Goal: Transaction & Acquisition: Purchase product/service

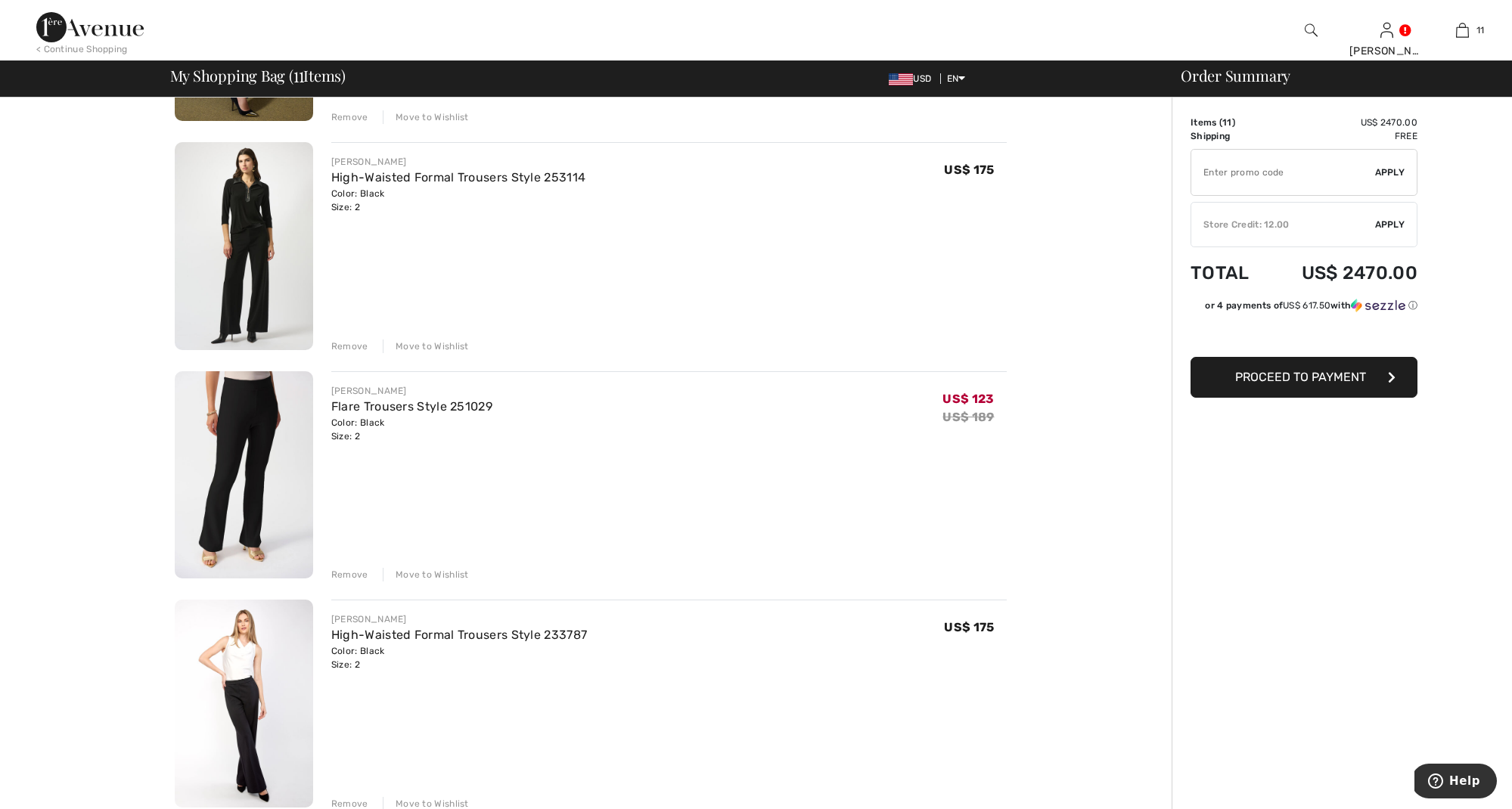
scroll to position [1916, 0]
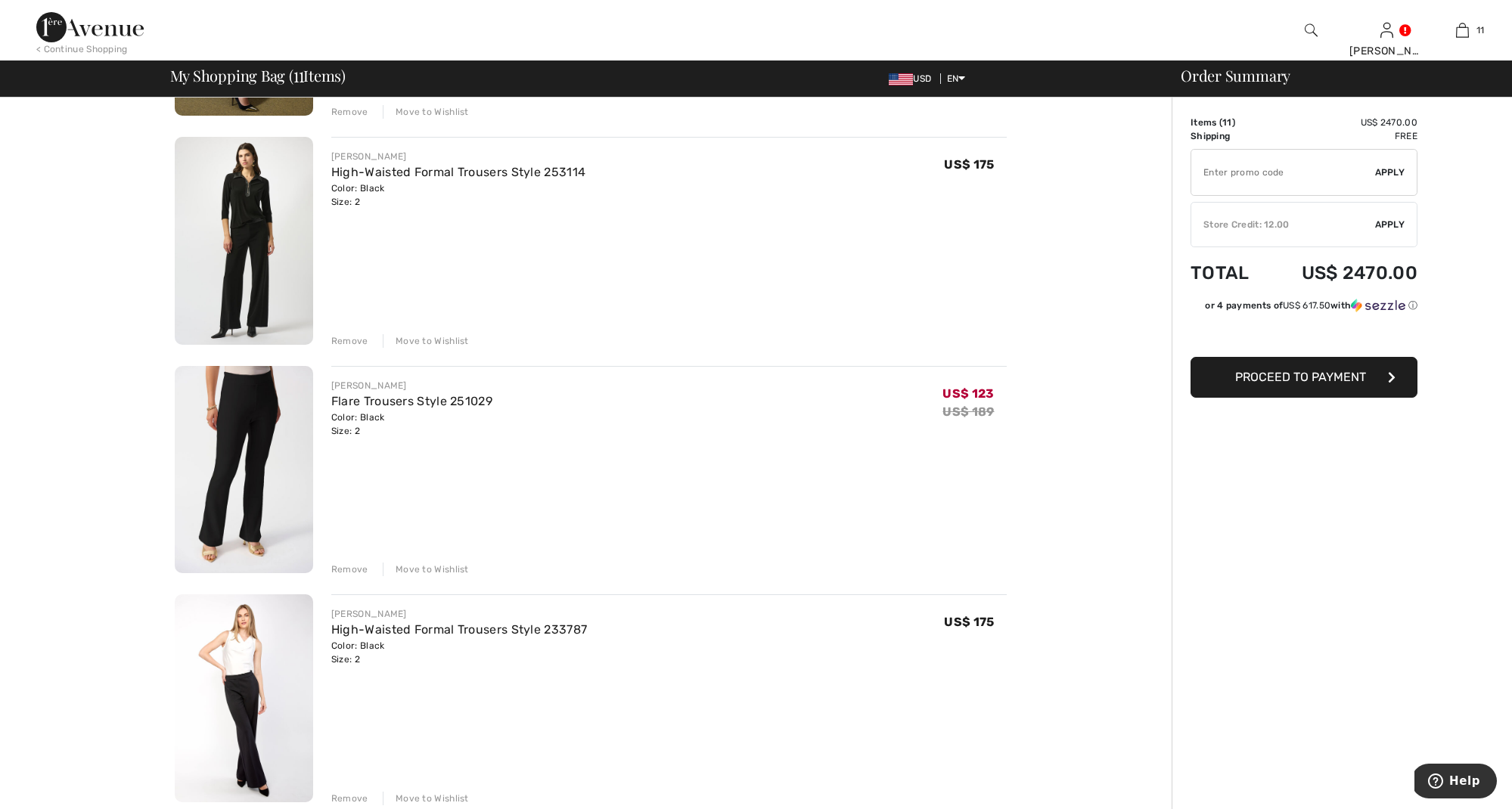
click at [347, 567] on div "Remove" at bounding box center [350, 570] width 37 height 13
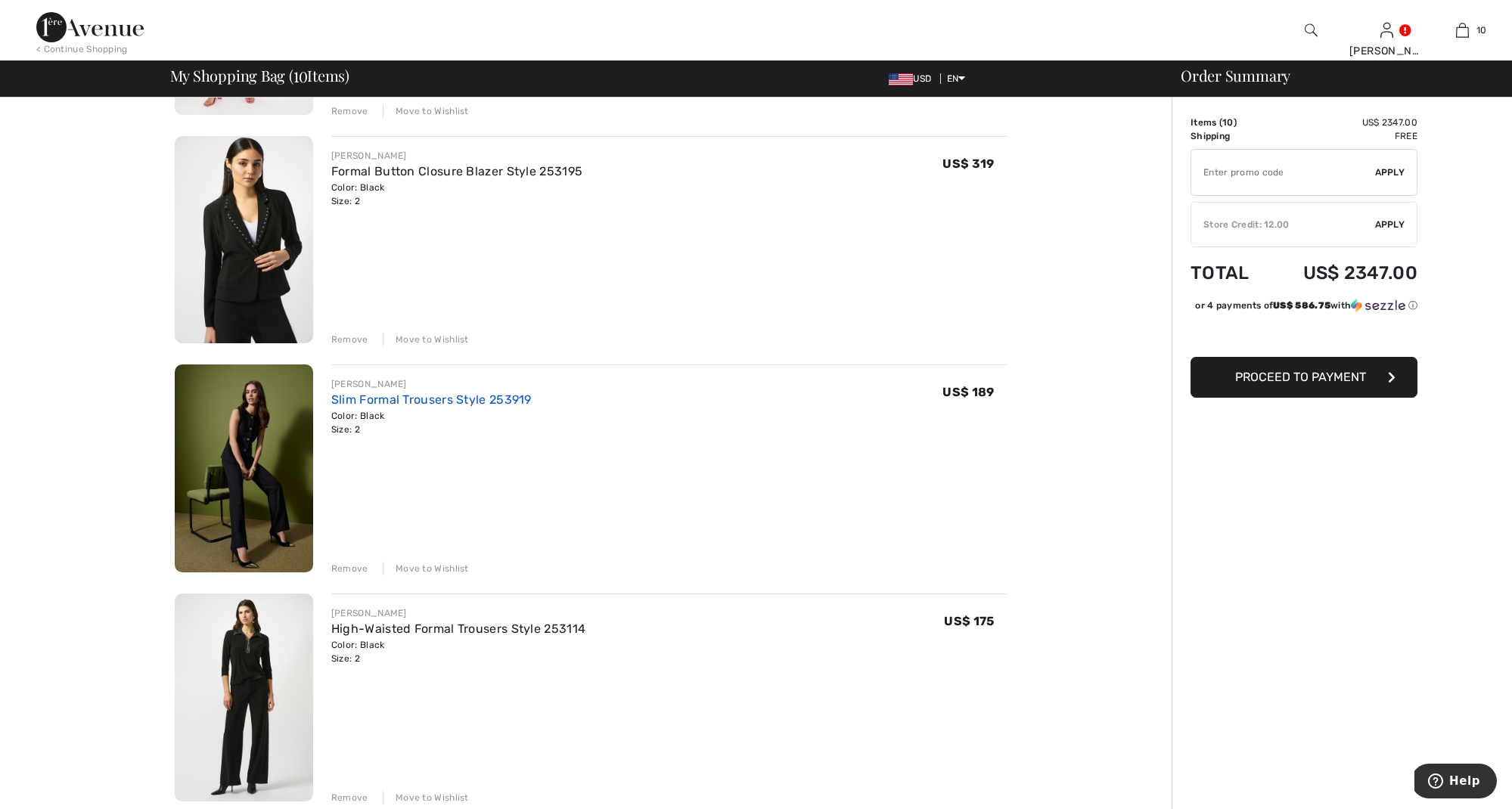
scroll to position [1459, 0]
click at [360, 399] on link "Slim Formal Trousers Style 253919" at bounding box center [431, 399] width 200 height 14
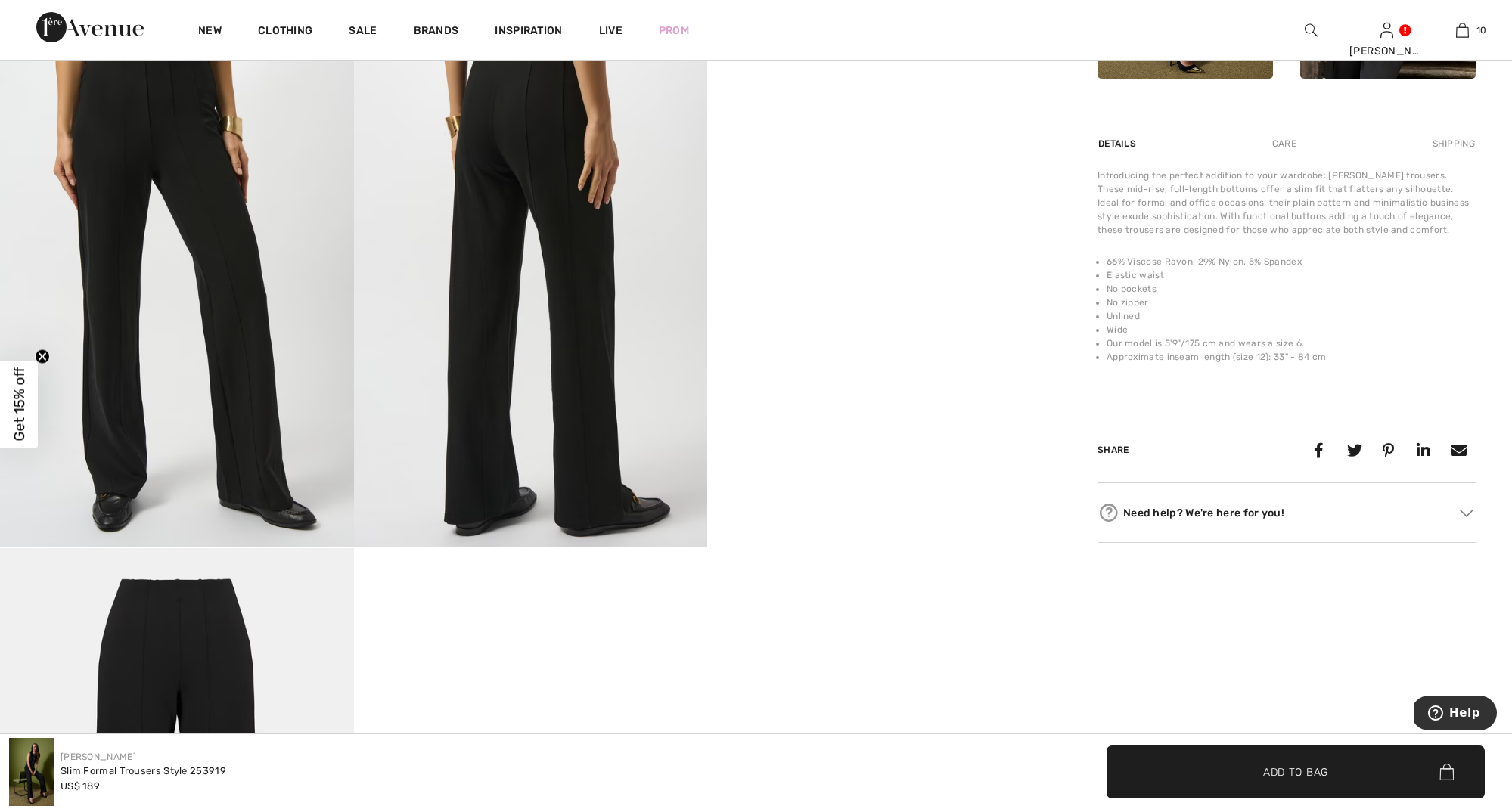
scroll to position [963, 0]
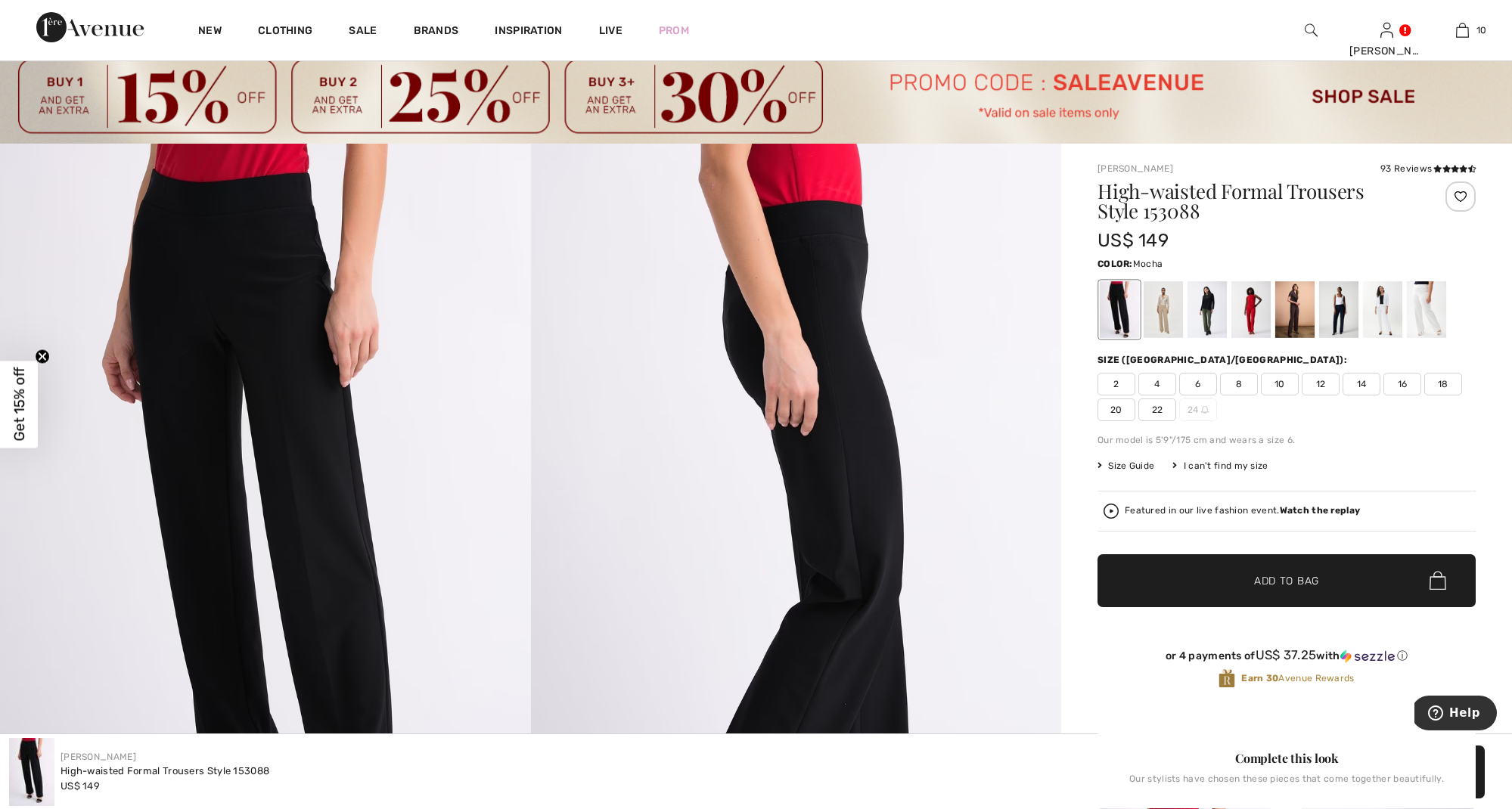
scroll to position [41, 0]
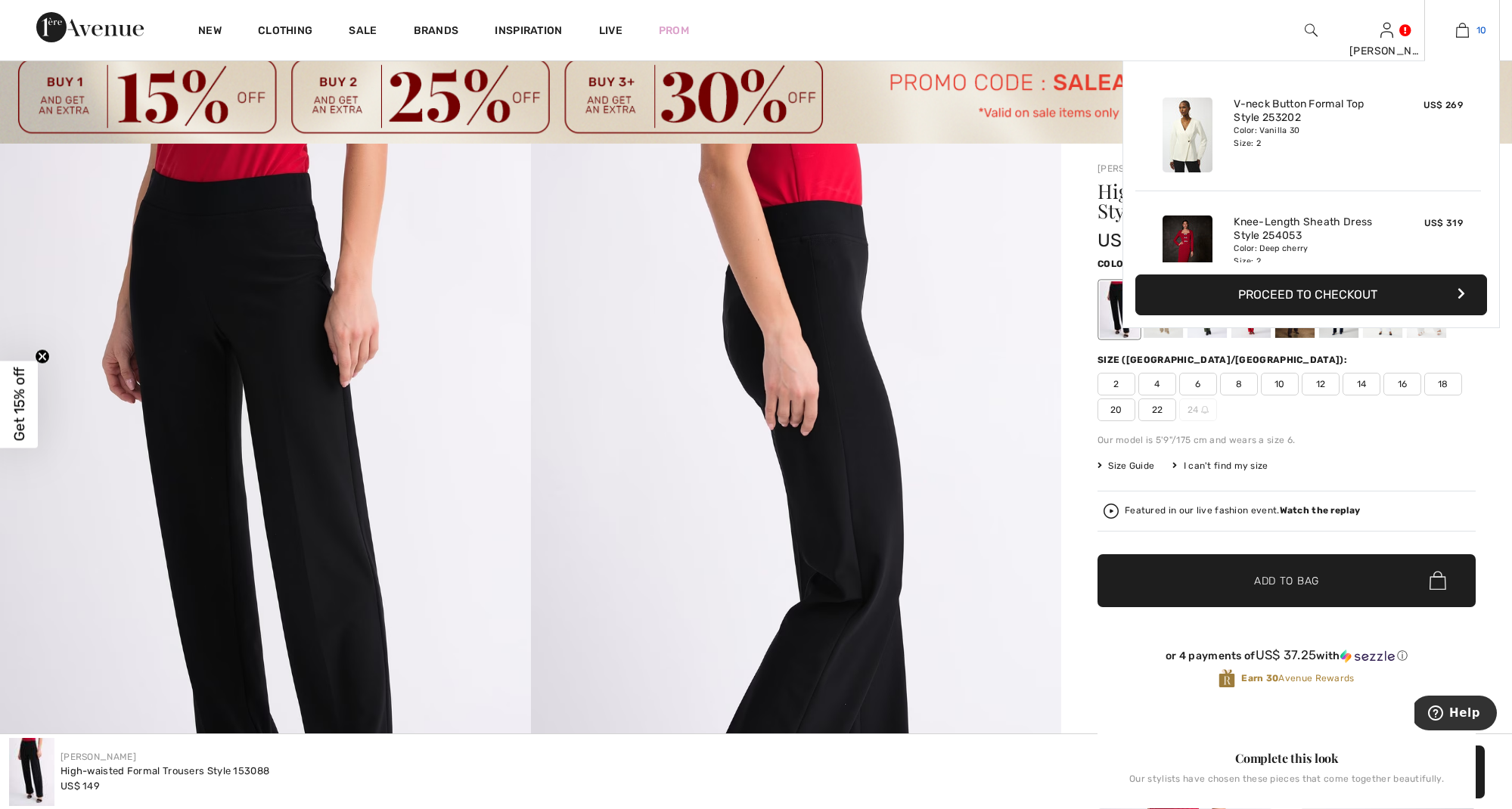
click at [1461, 29] on img at bounding box center [1461, 30] width 12 height 18
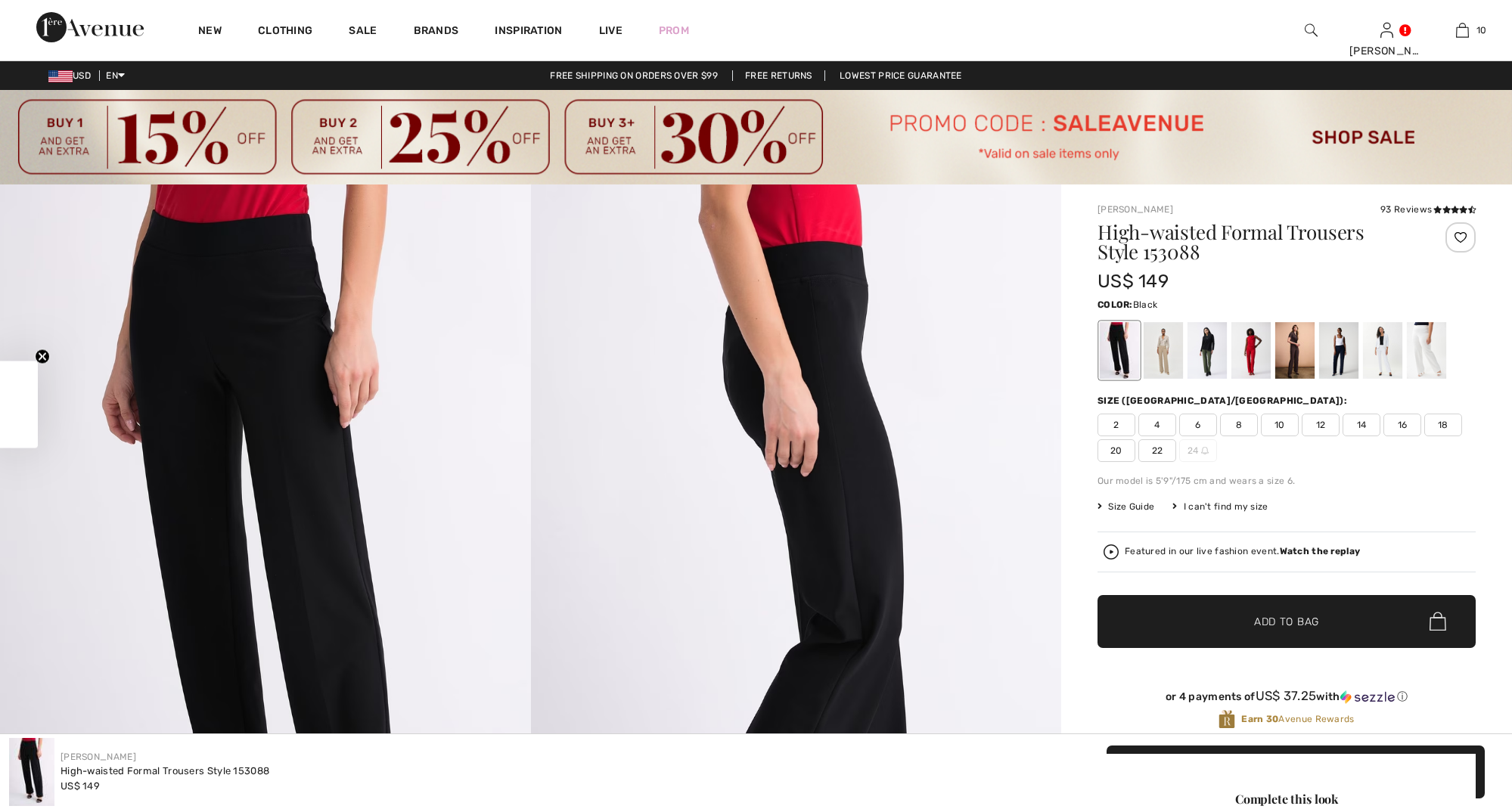
checkbox input "true"
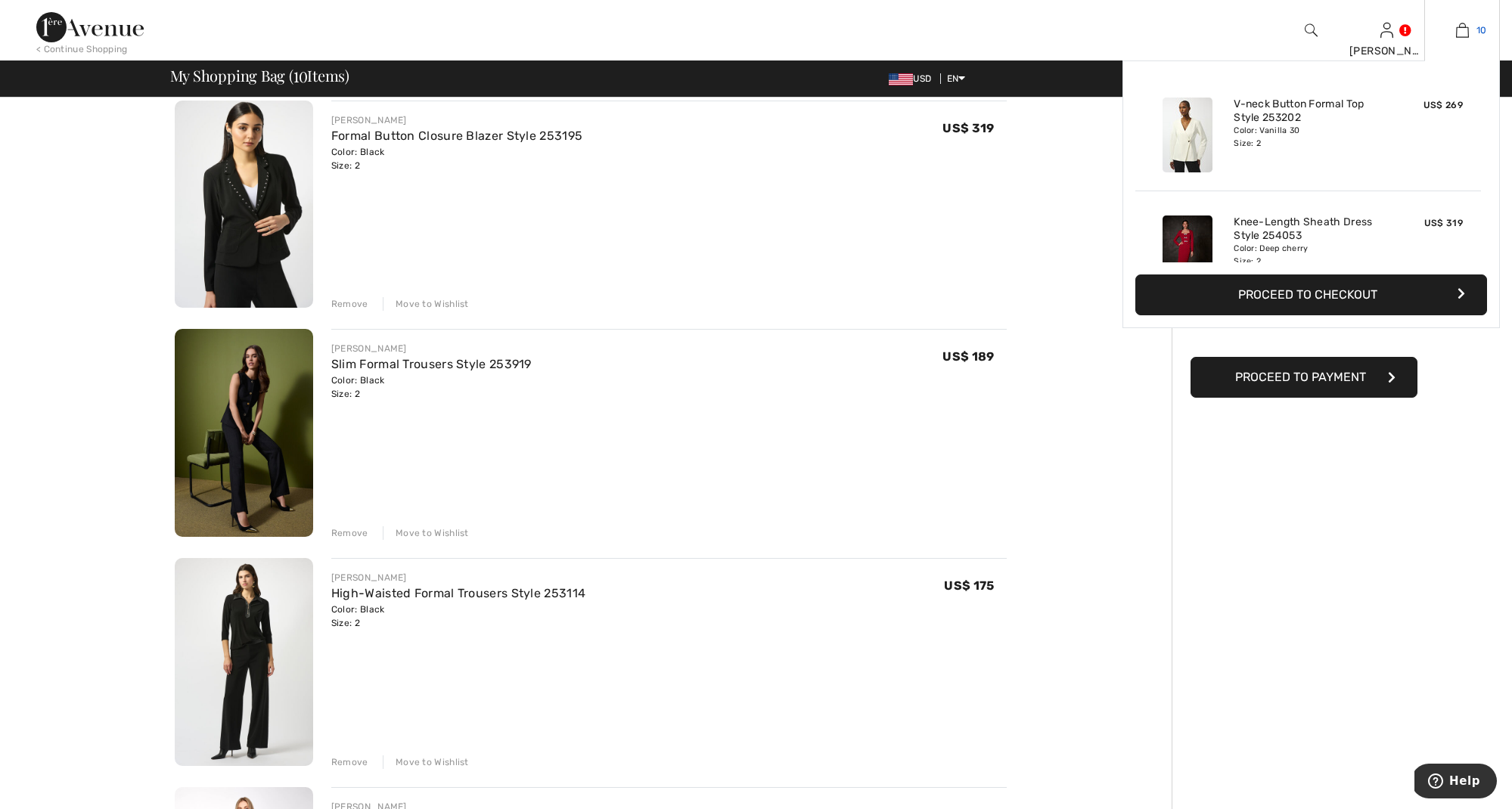
scroll to position [1511, 0]
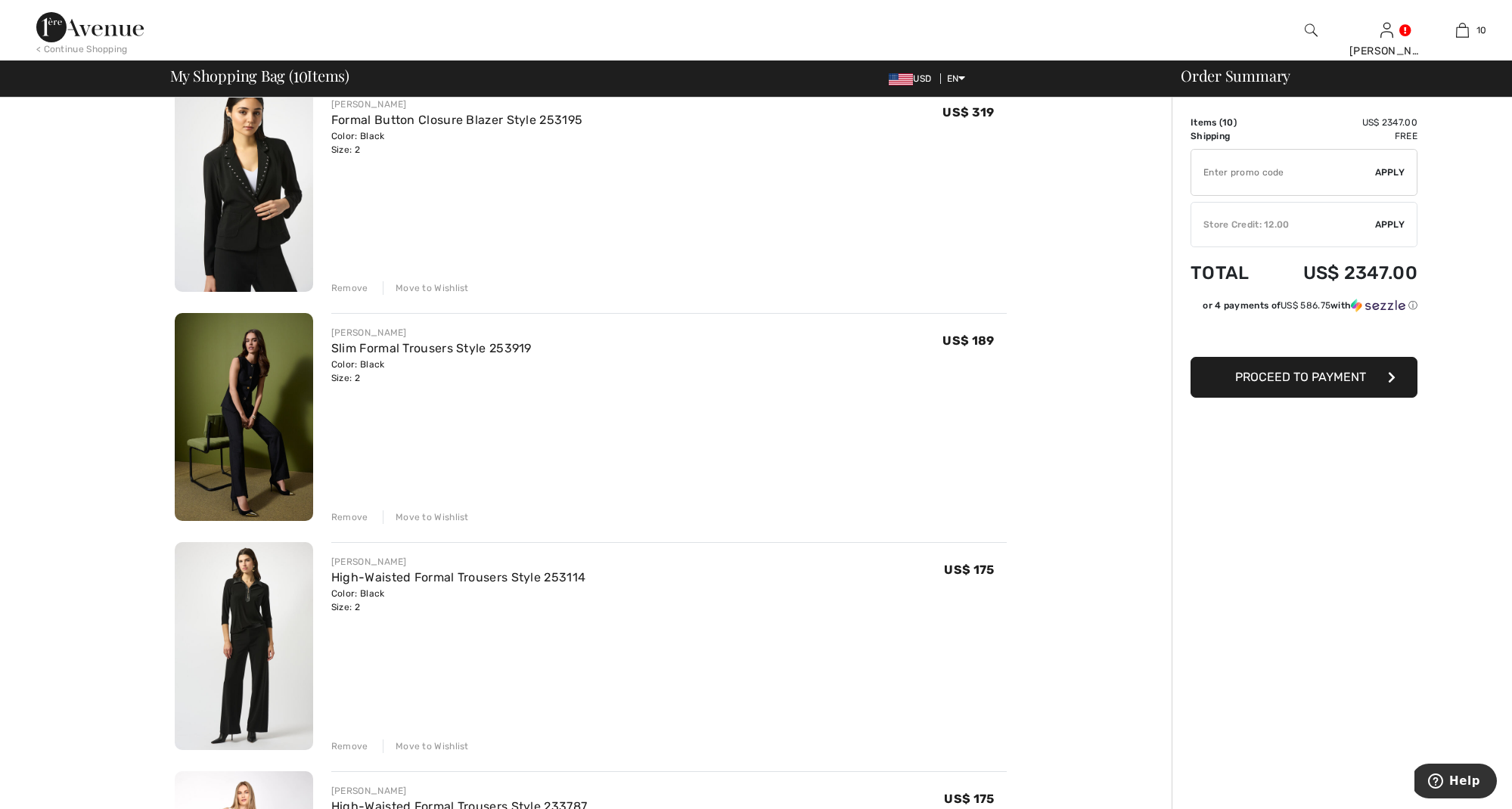
click at [258, 617] on img at bounding box center [243, 645] width 139 height 208
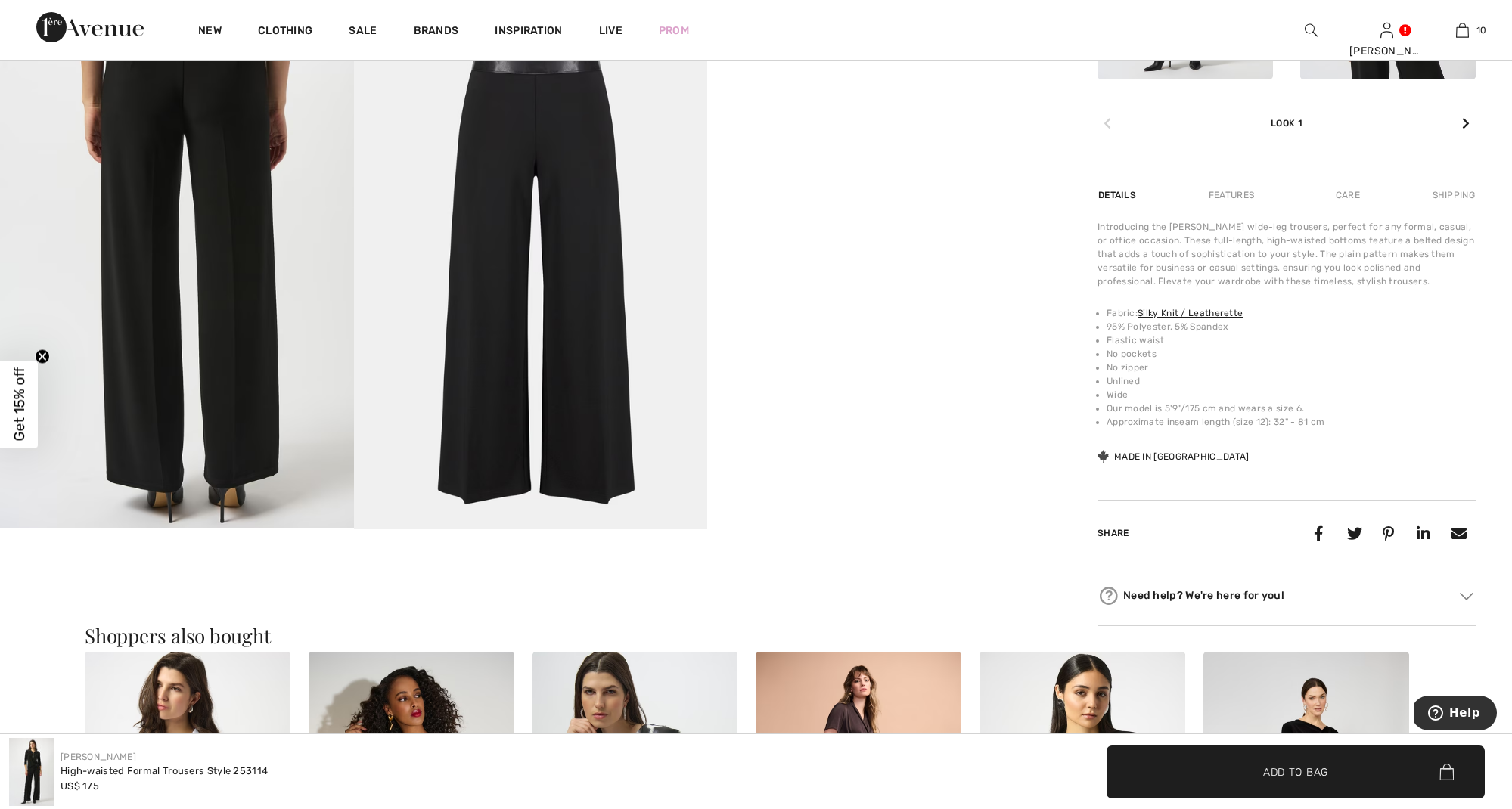
scroll to position [983, 0]
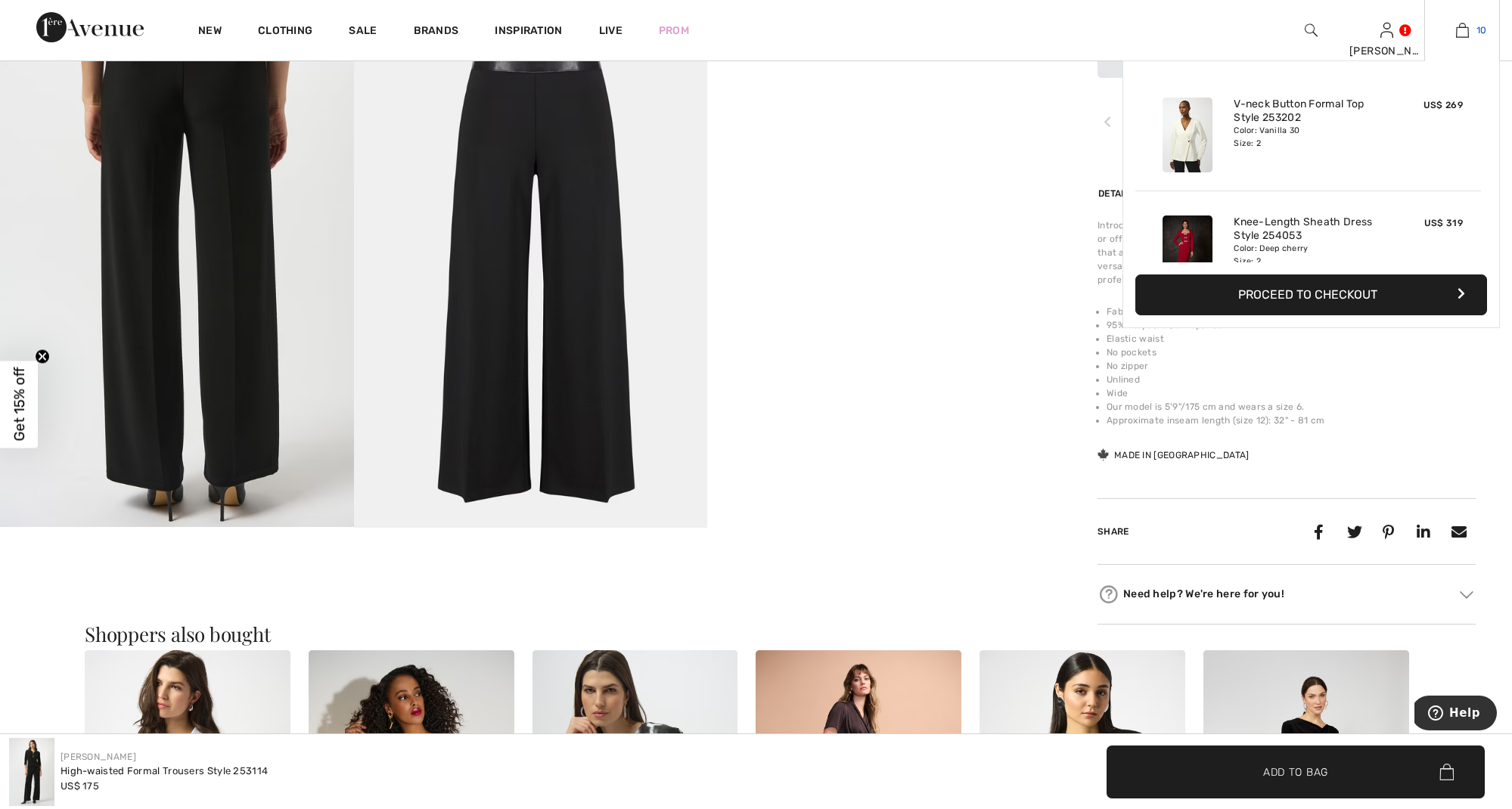
click at [1462, 26] on img at bounding box center [1461, 30] width 12 height 18
click at [1296, 150] on div "V-neck Button Formal Top Style 253202 Color: Vanilla 30 Size: 2" at bounding box center [1308, 135] width 161 height 87
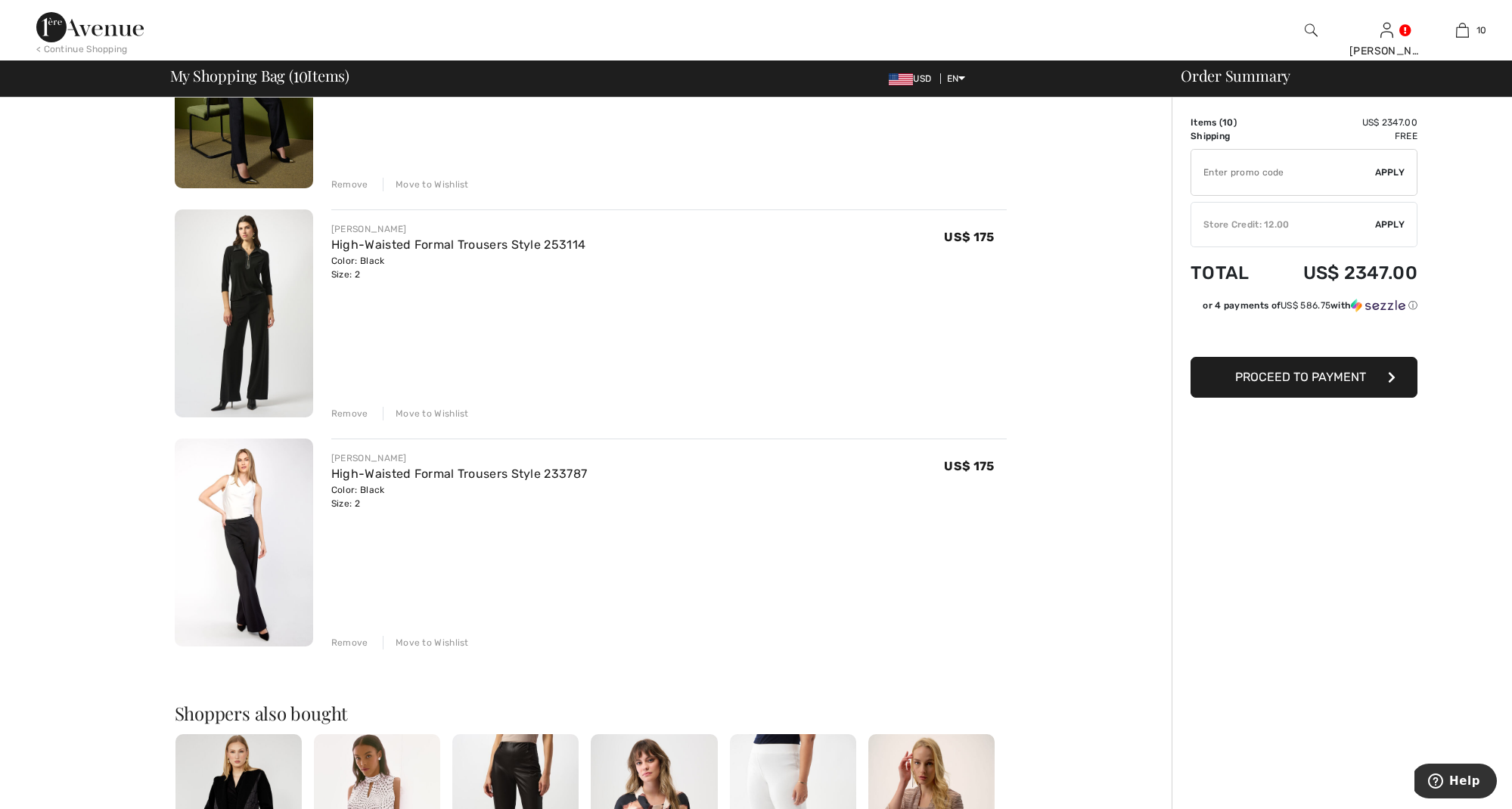
scroll to position [1843, 0]
click at [245, 264] on img at bounding box center [243, 313] width 139 height 208
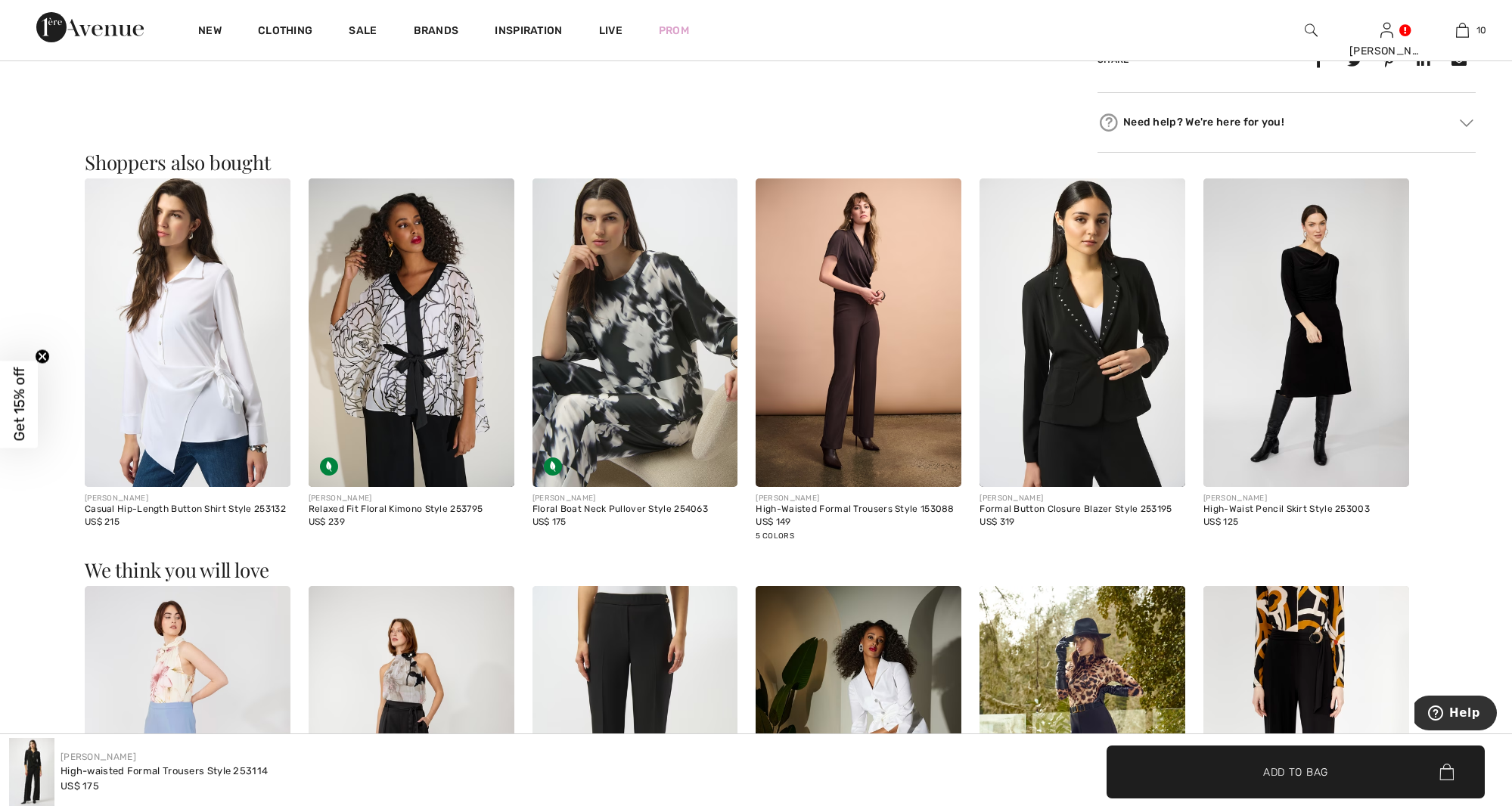
scroll to position [1457, 0]
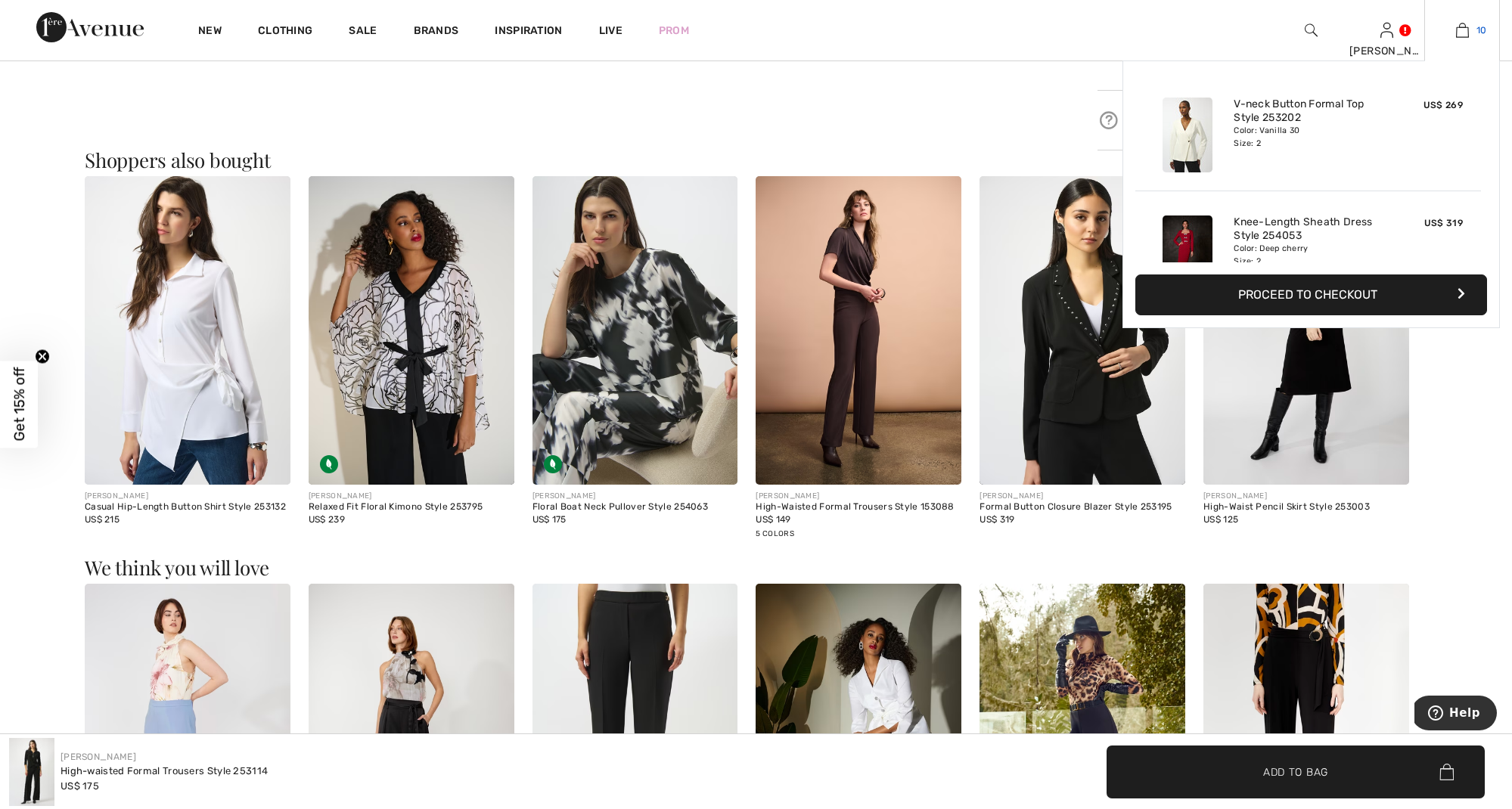
click at [1457, 29] on img at bounding box center [1461, 30] width 12 height 18
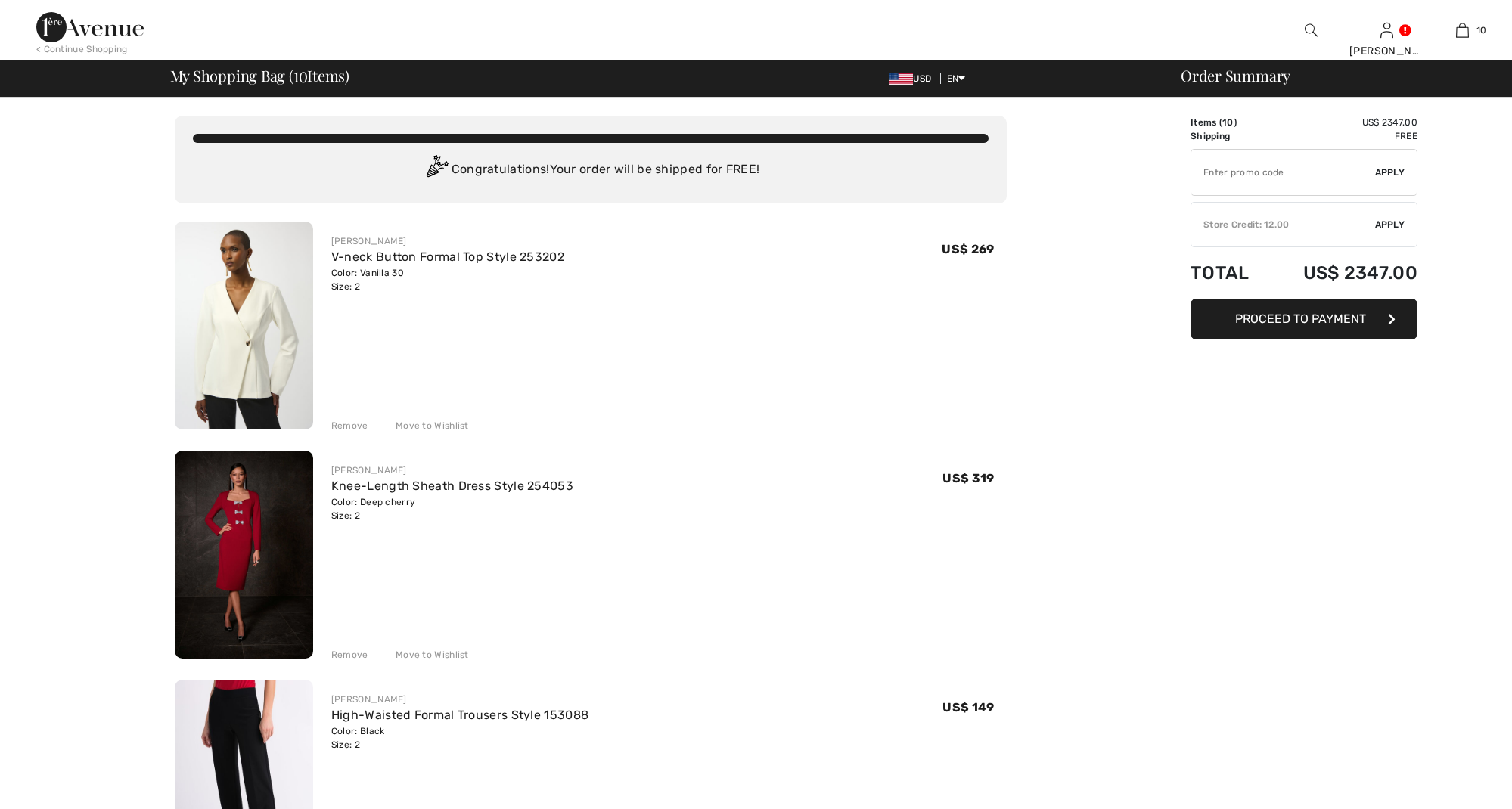
checkbox input "true"
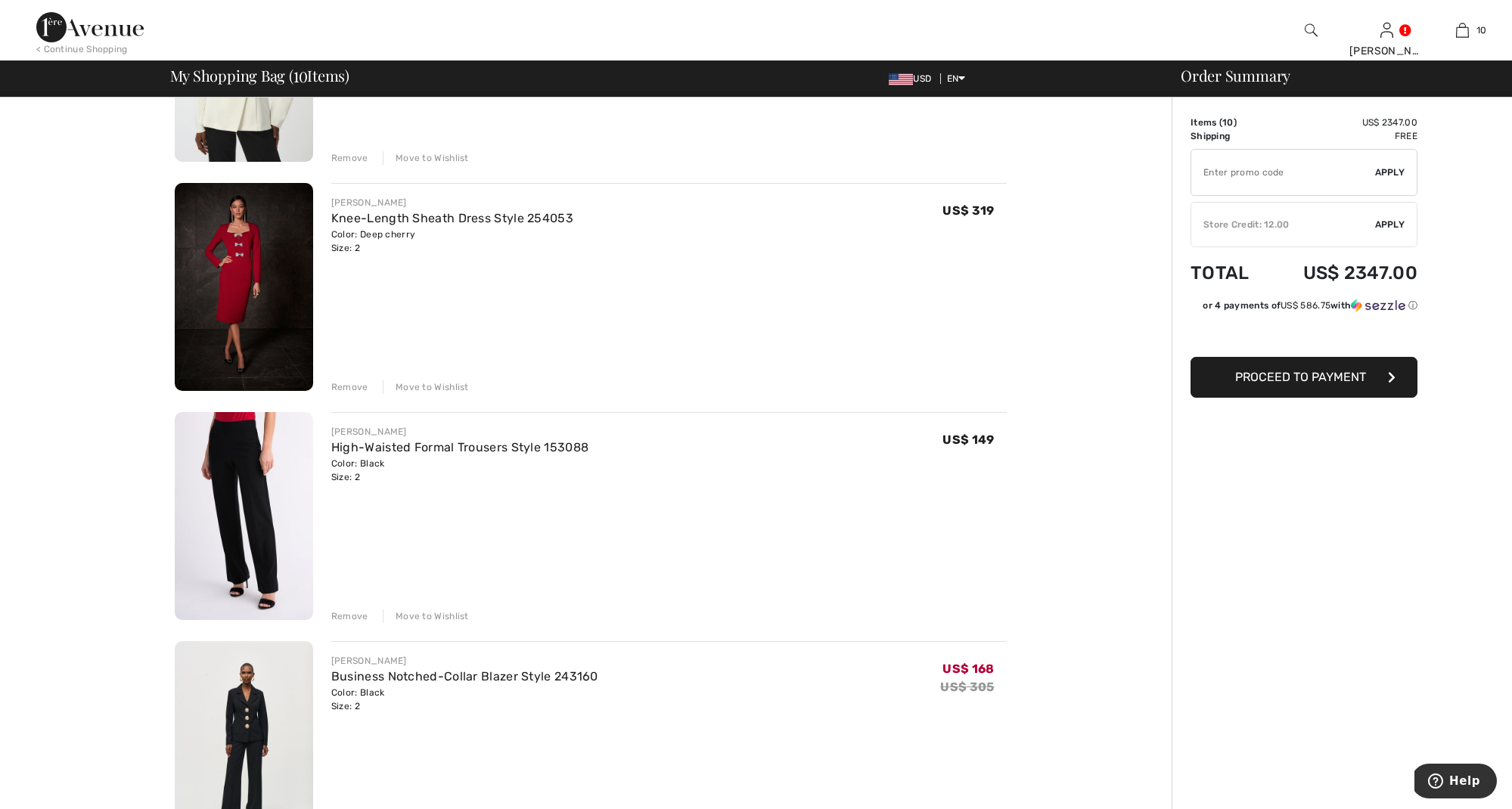
scroll to position [270, 0]
click at [345, 379] on div "Remove" at bounding box center [350, 385] width 37 height 13
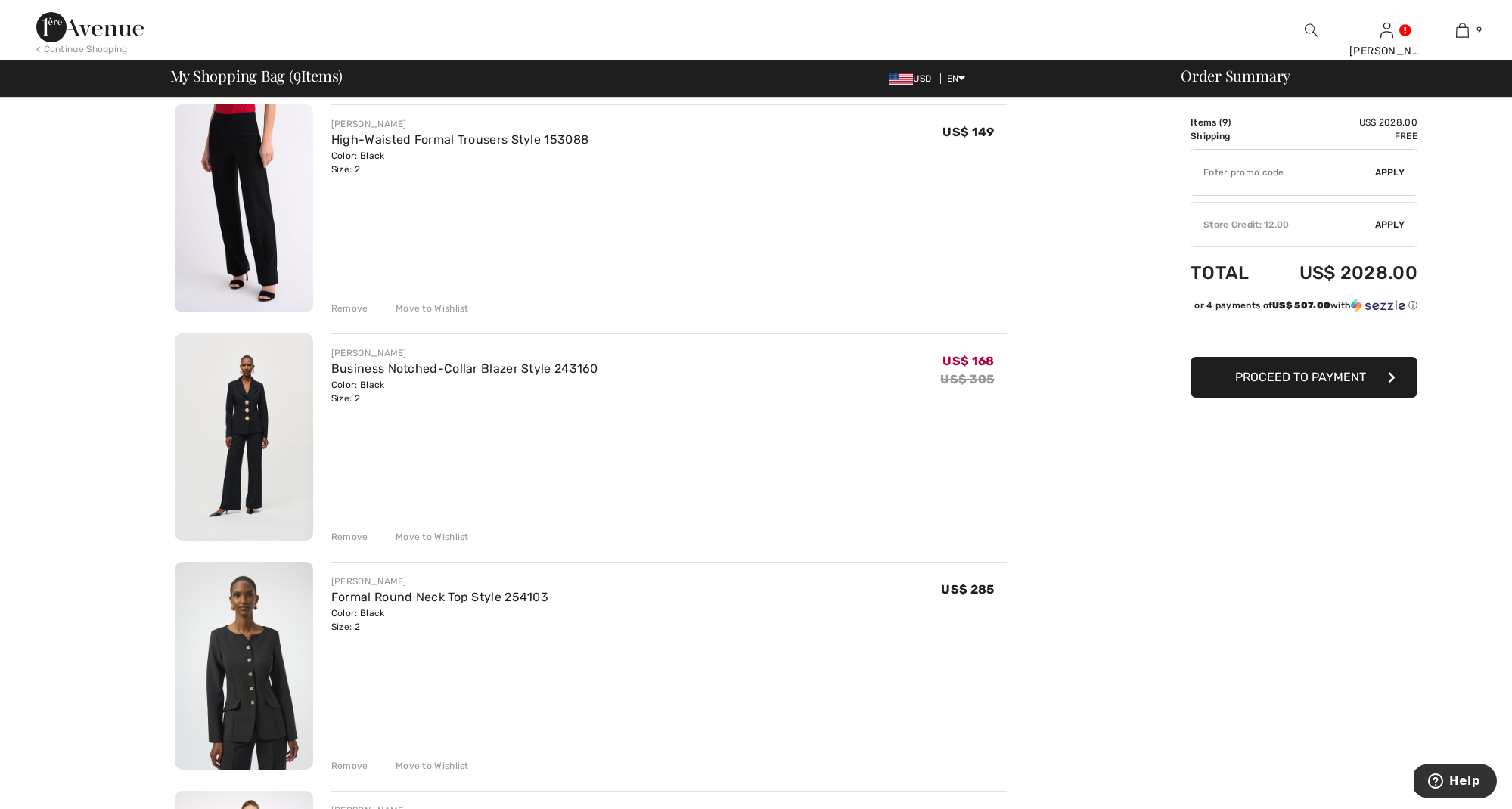
scroll to position [355, 0]
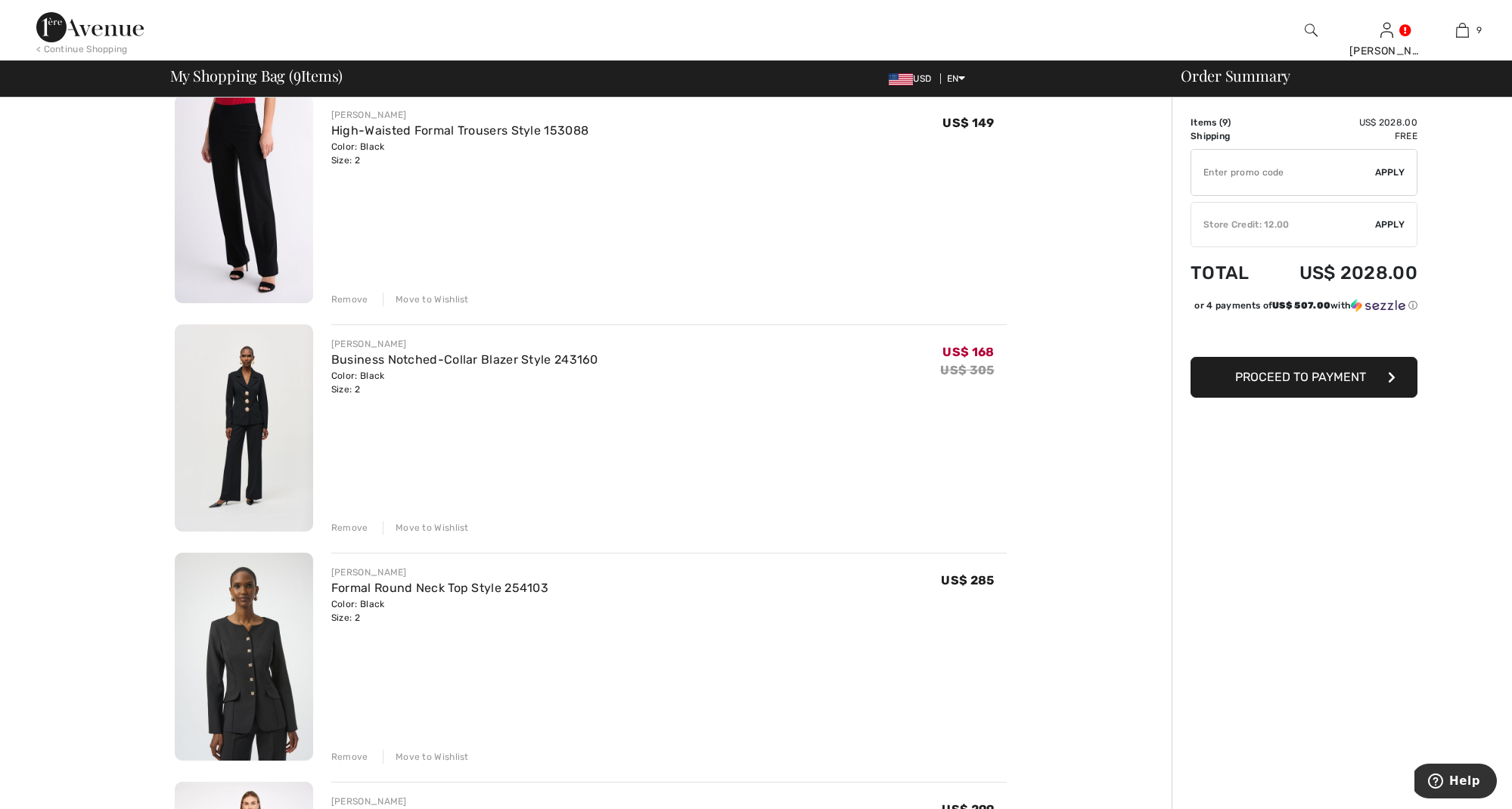
click at [263, 263] on img at bounding box center [243, 199] width 139 height 208
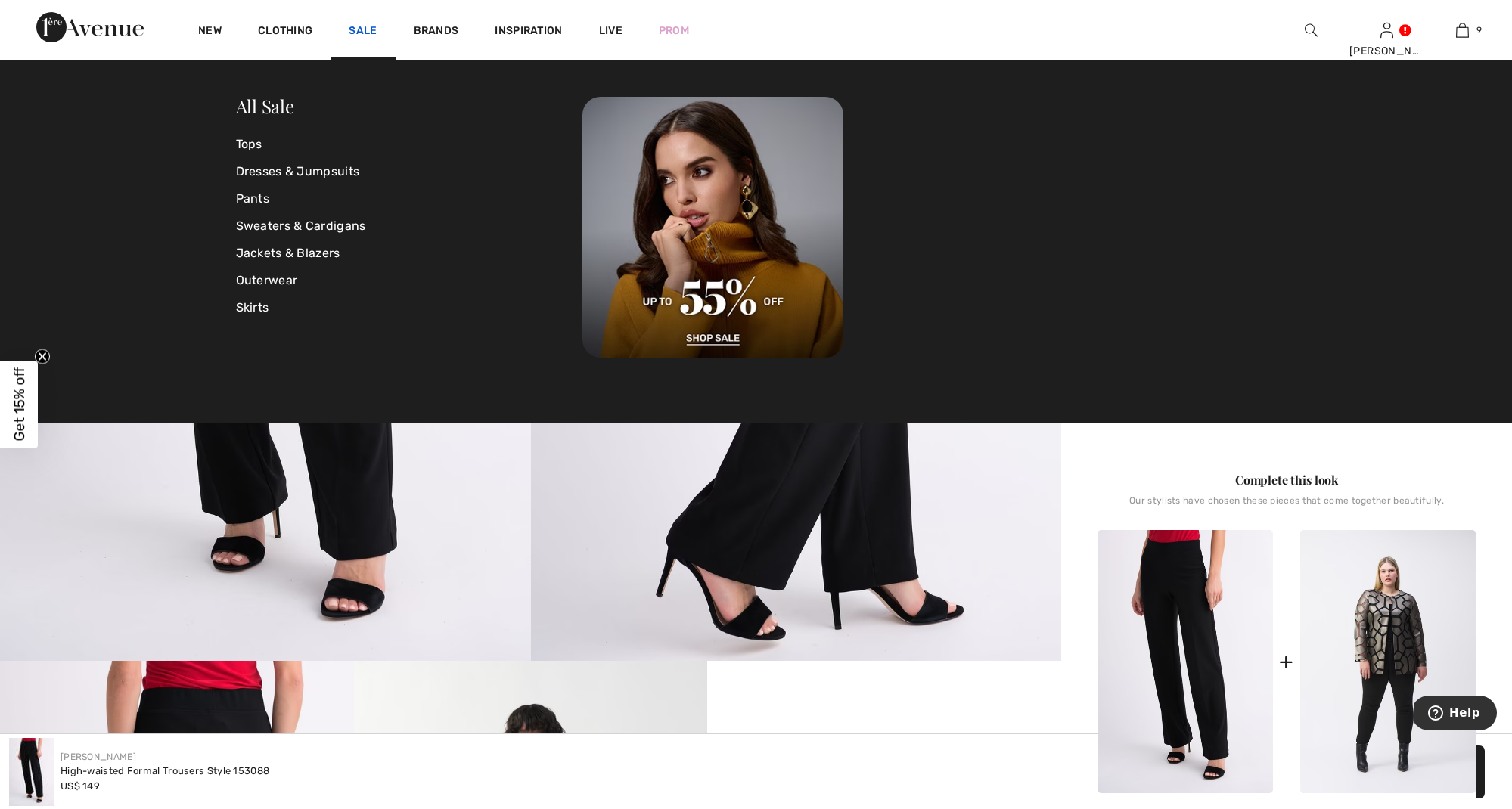
scroll to position [319, 1]
click at [364, 25] on link "Sale" at bounding box center [362, 32] width 28 height 16
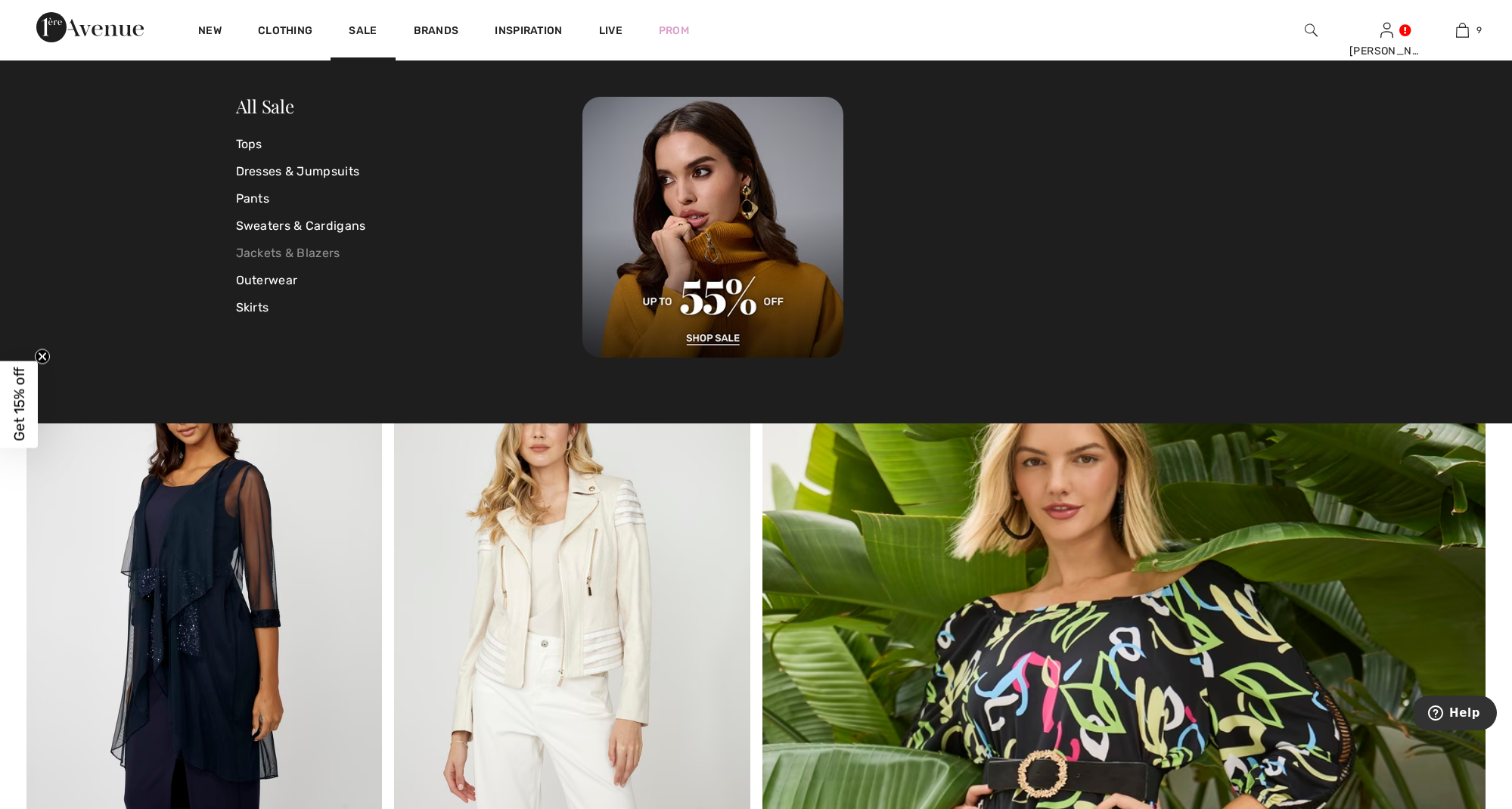
click at [284, 250] on link "Jackets & Blazers" at bounding box center [409, 253] width 347 height 27
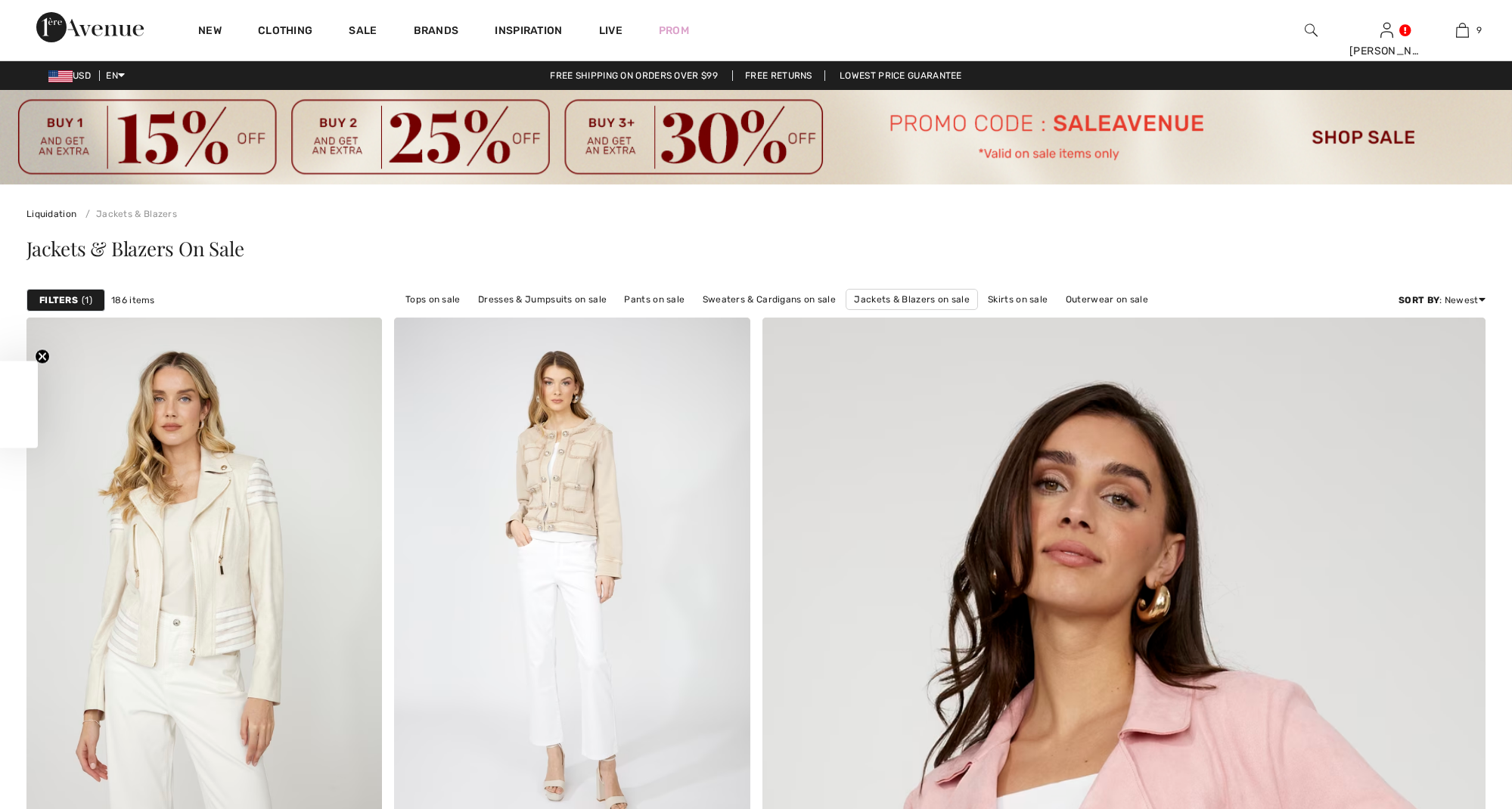
checkbox input "true"
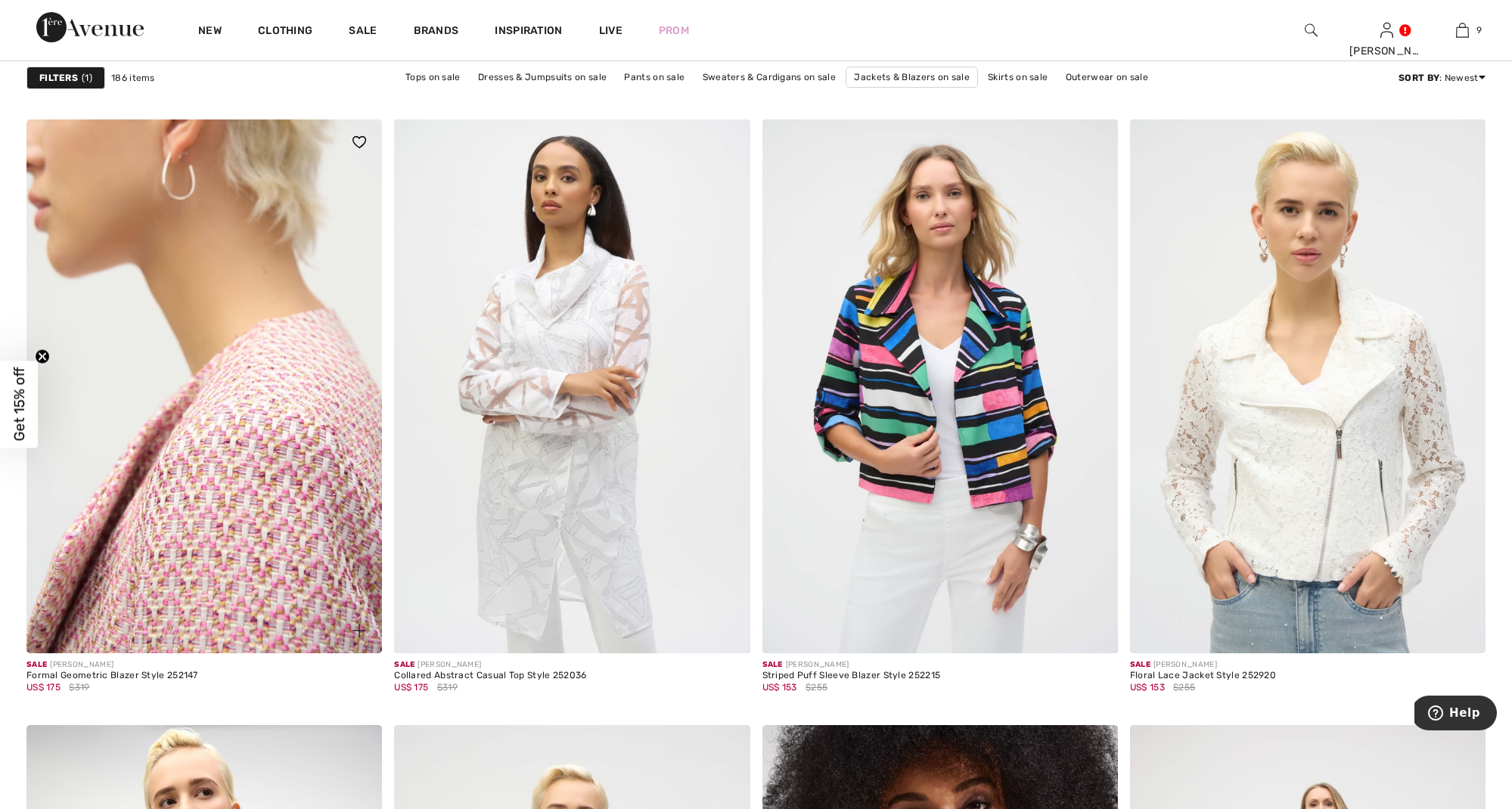
scroll to position [2832, 0]
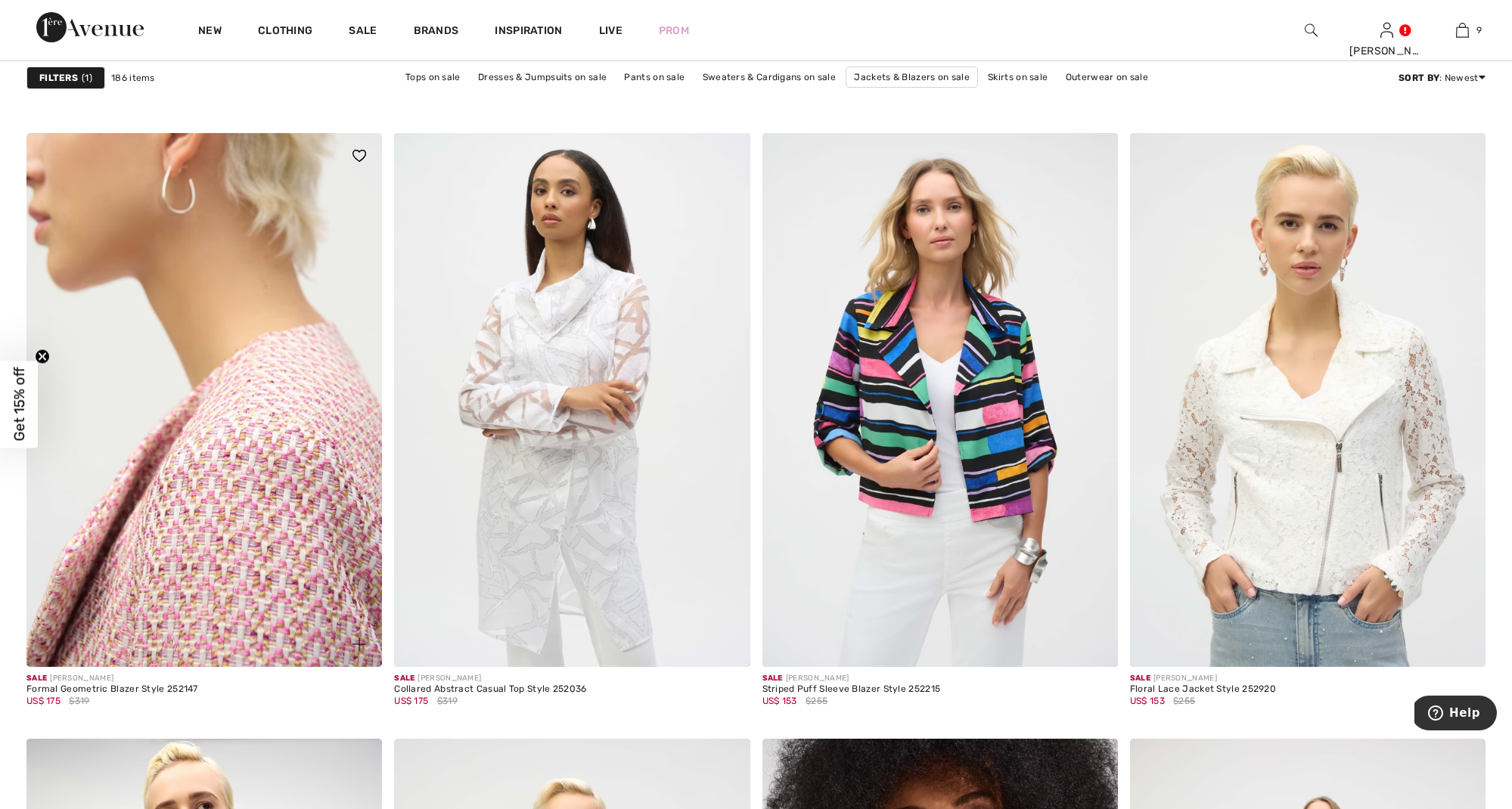
click at [220, 514] on img at bounding box center [204, 399] width 355 height 533
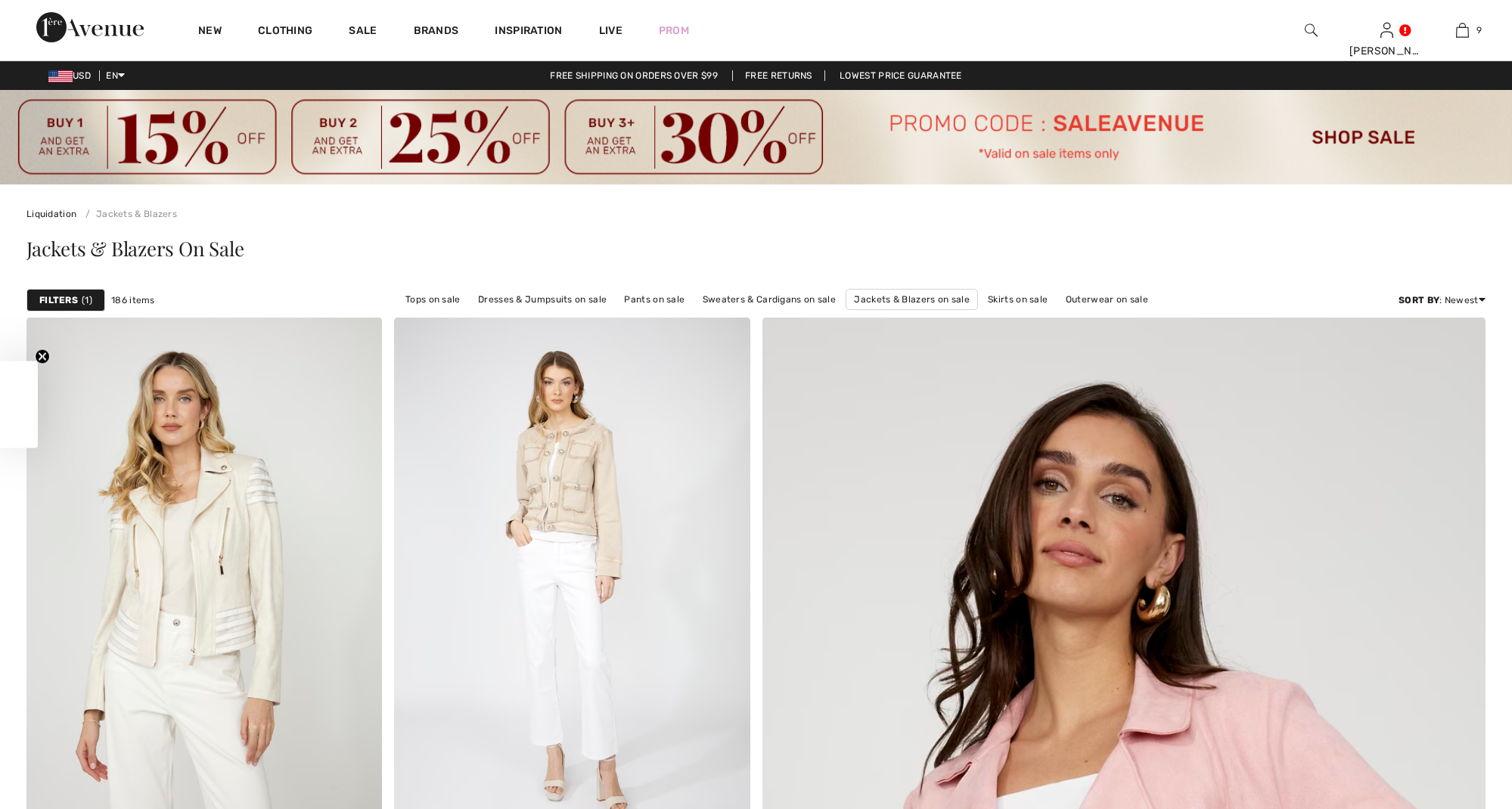
checkbox input "true"
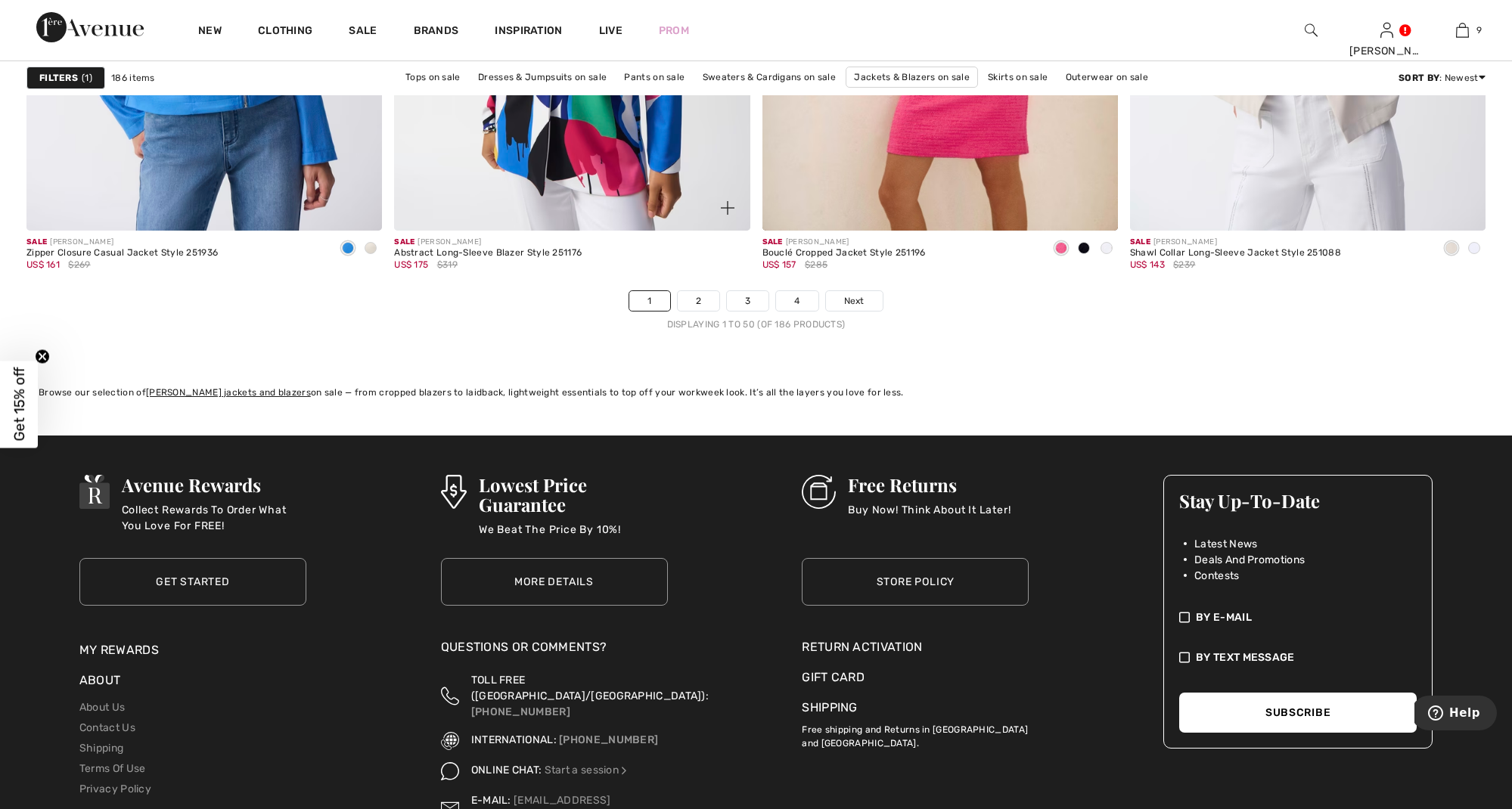
scroll to position [9175, 0]
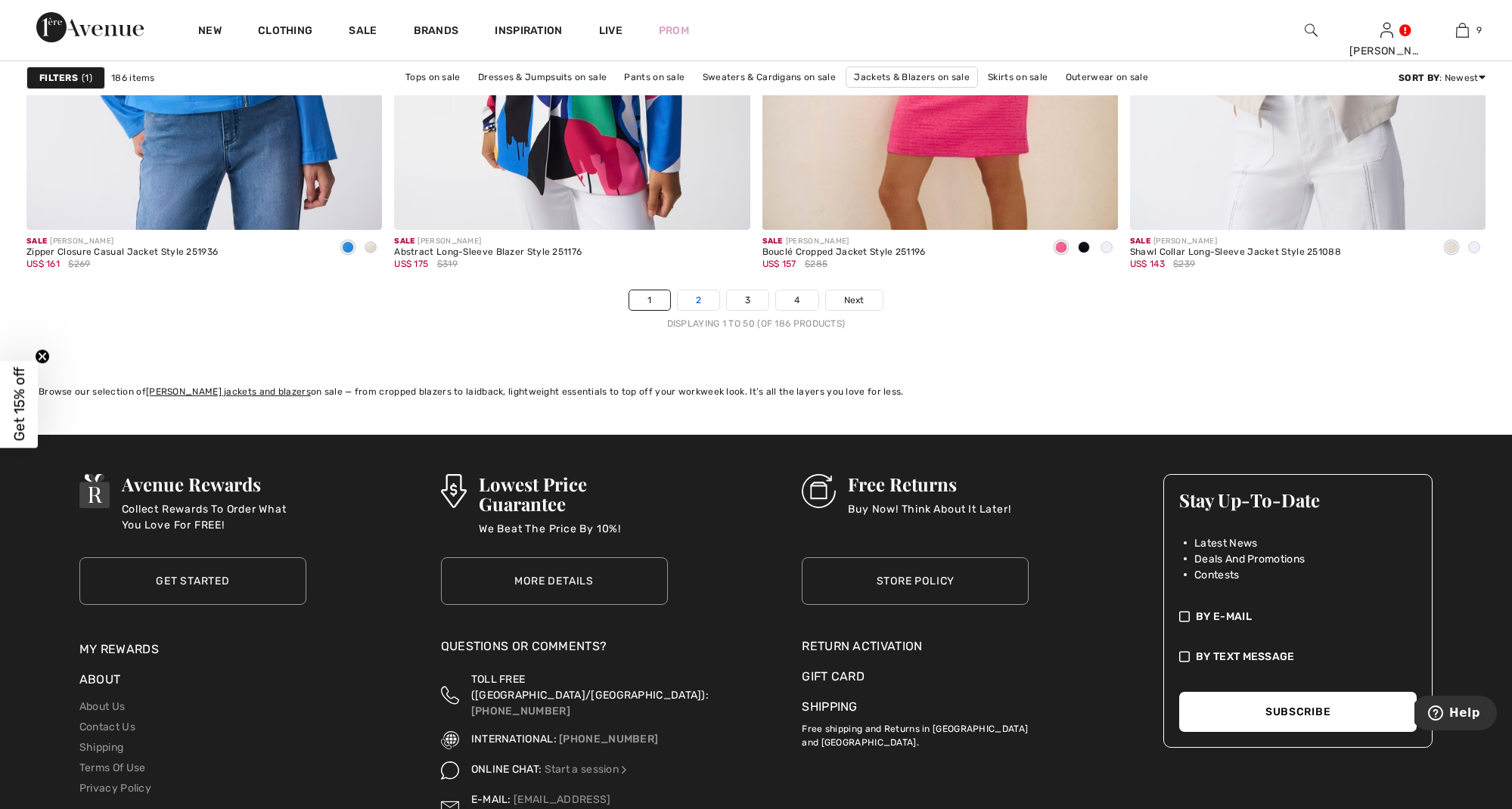
click at [697, 296] on link "2" at bounding box center [698, 300] width 41 height 20
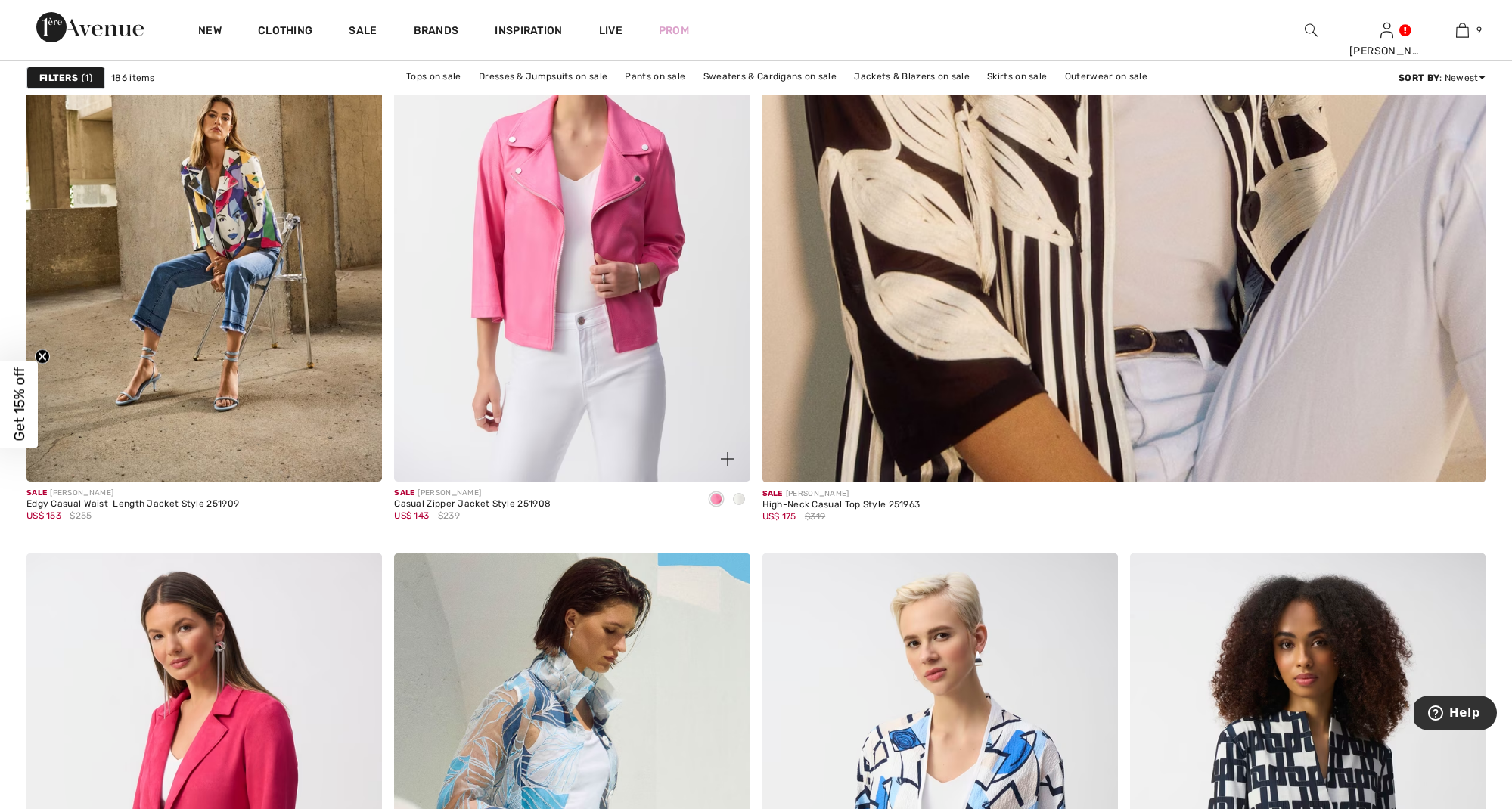
scroll to position [973, 0]
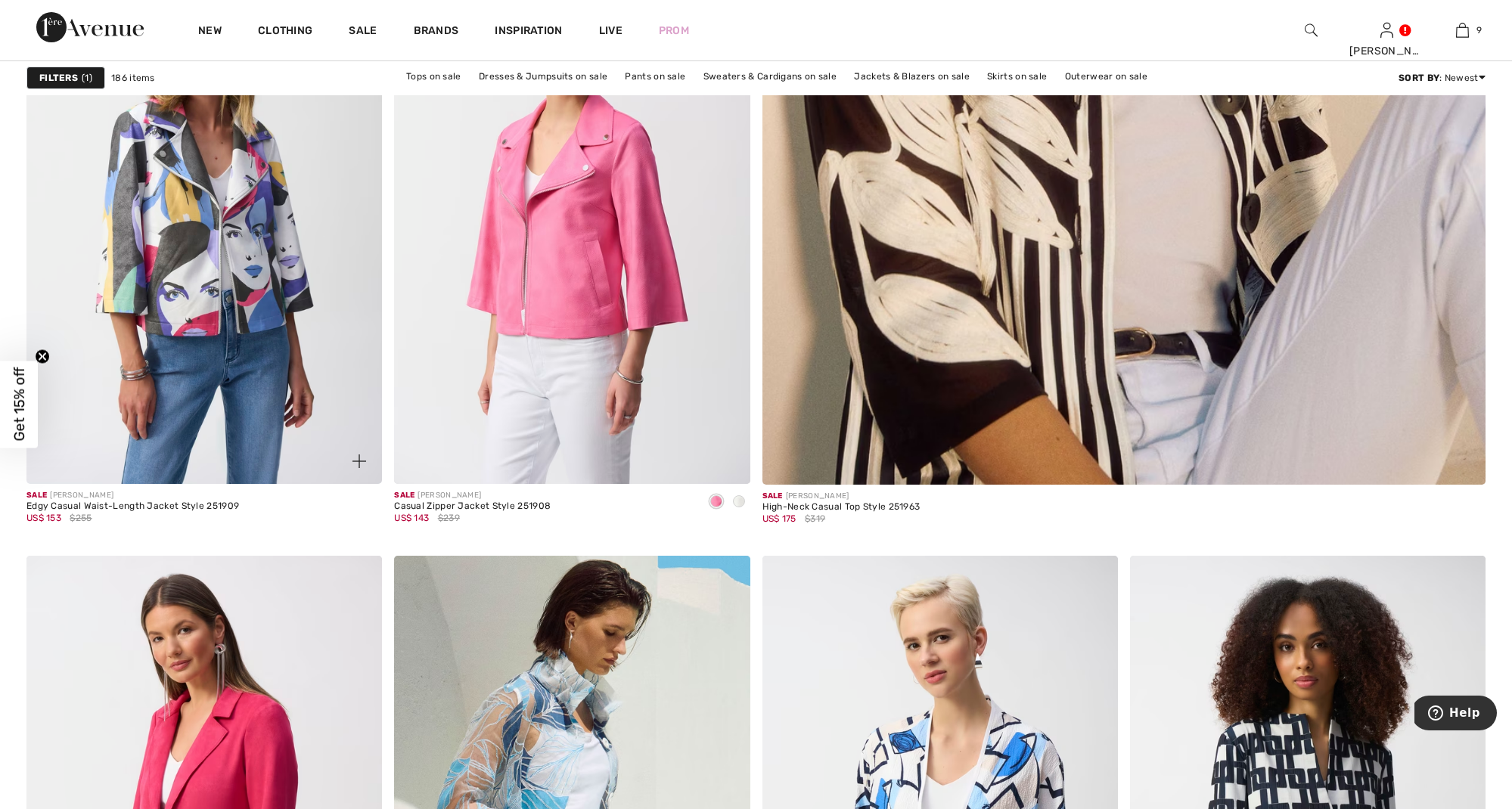
click at [221, 282] on img at bounding box center [204, 216] width 355 height 533
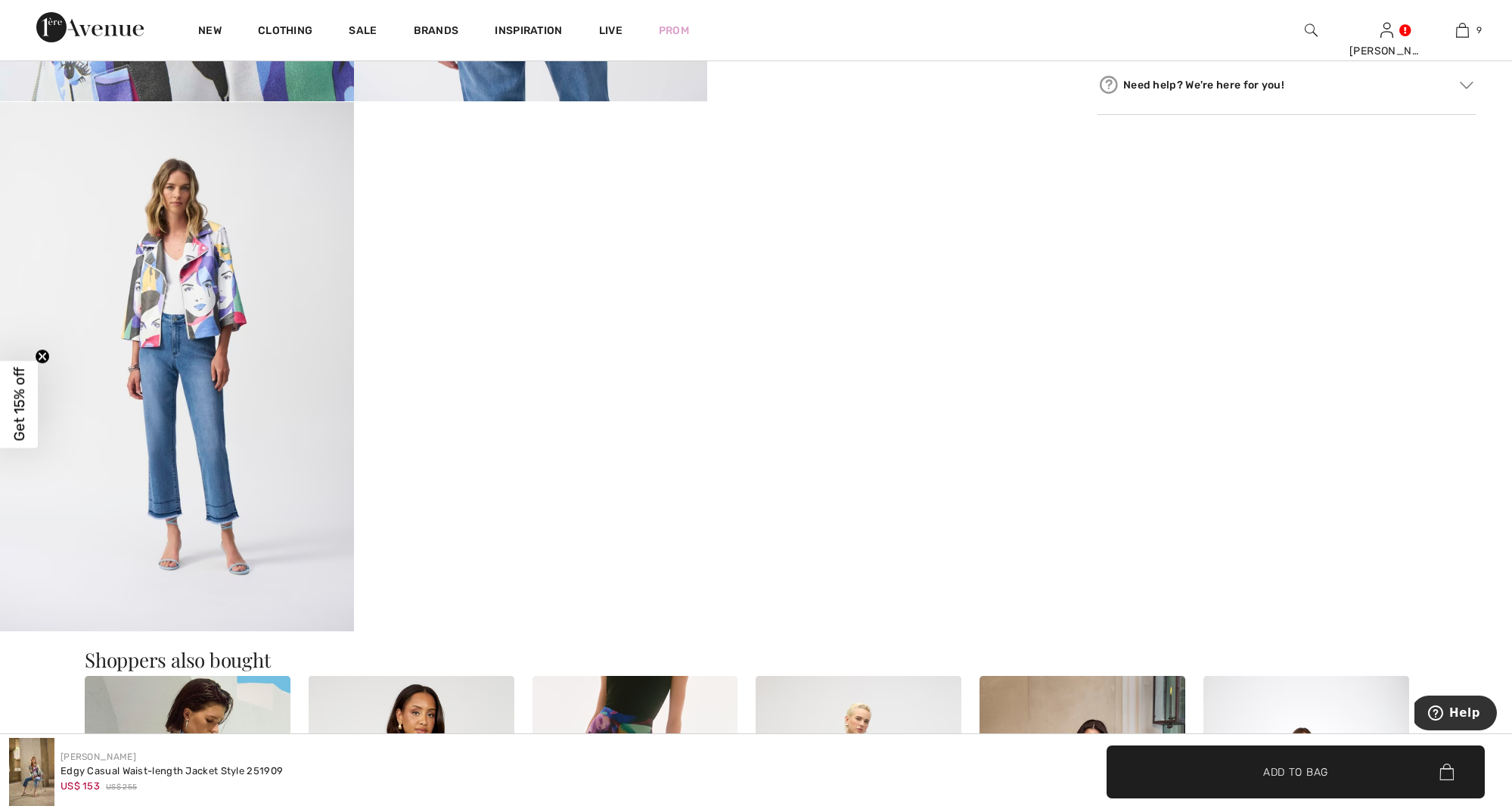
scroll to position [1409, 0]
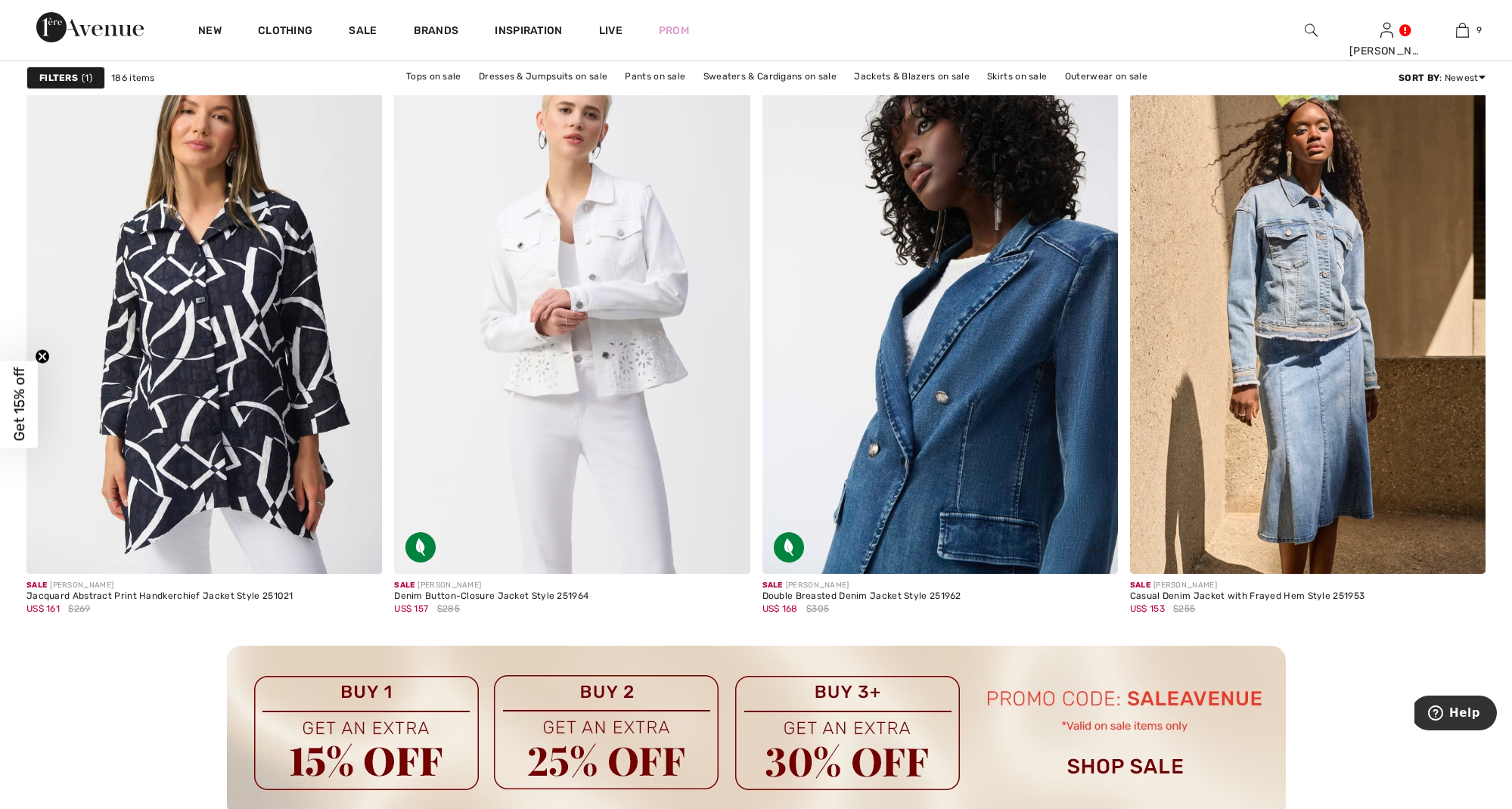
scroll to position [2079, 0]
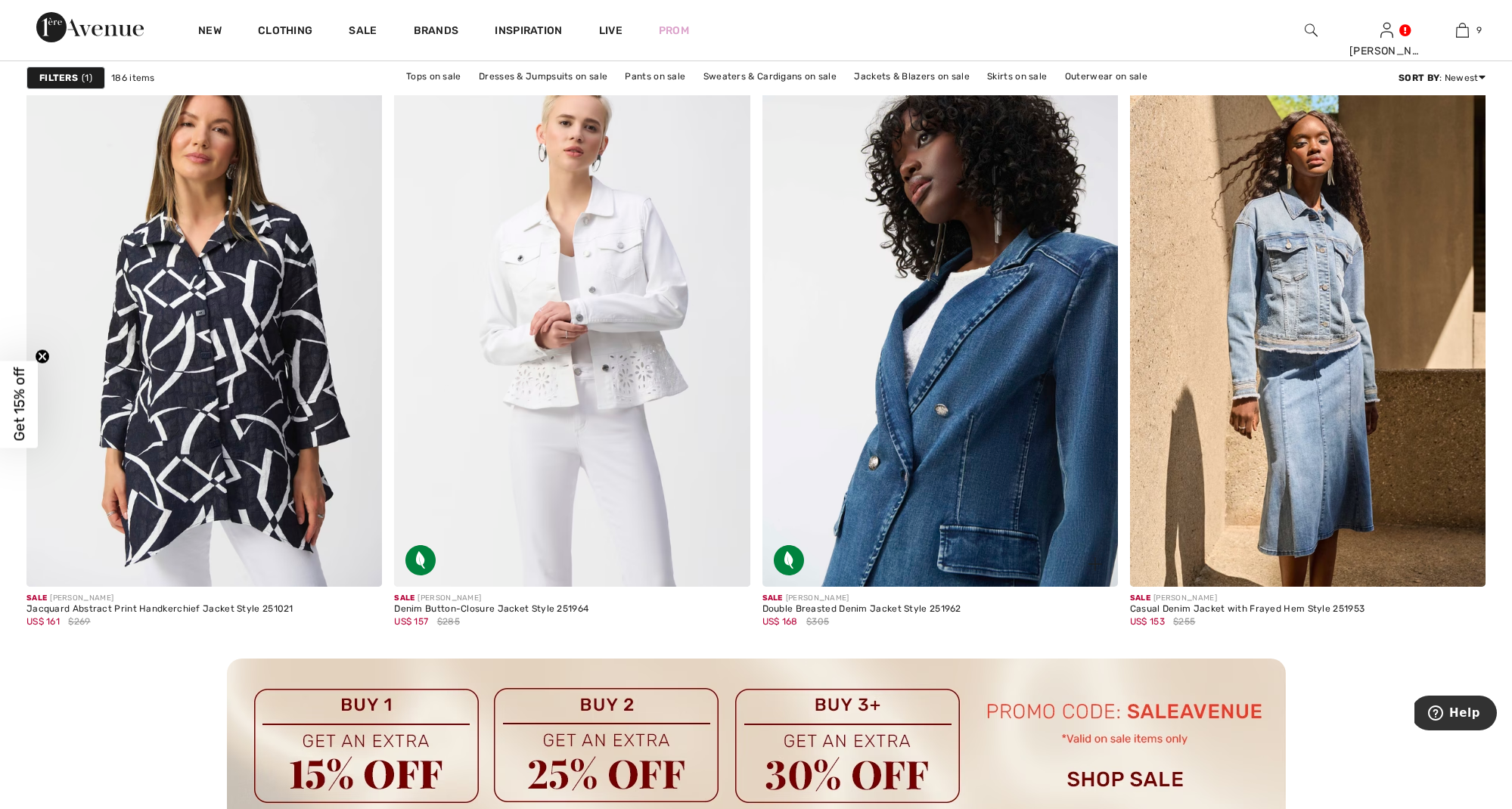
click at [959, 409] on img at bounding box center [939, 320] width 355 height 533
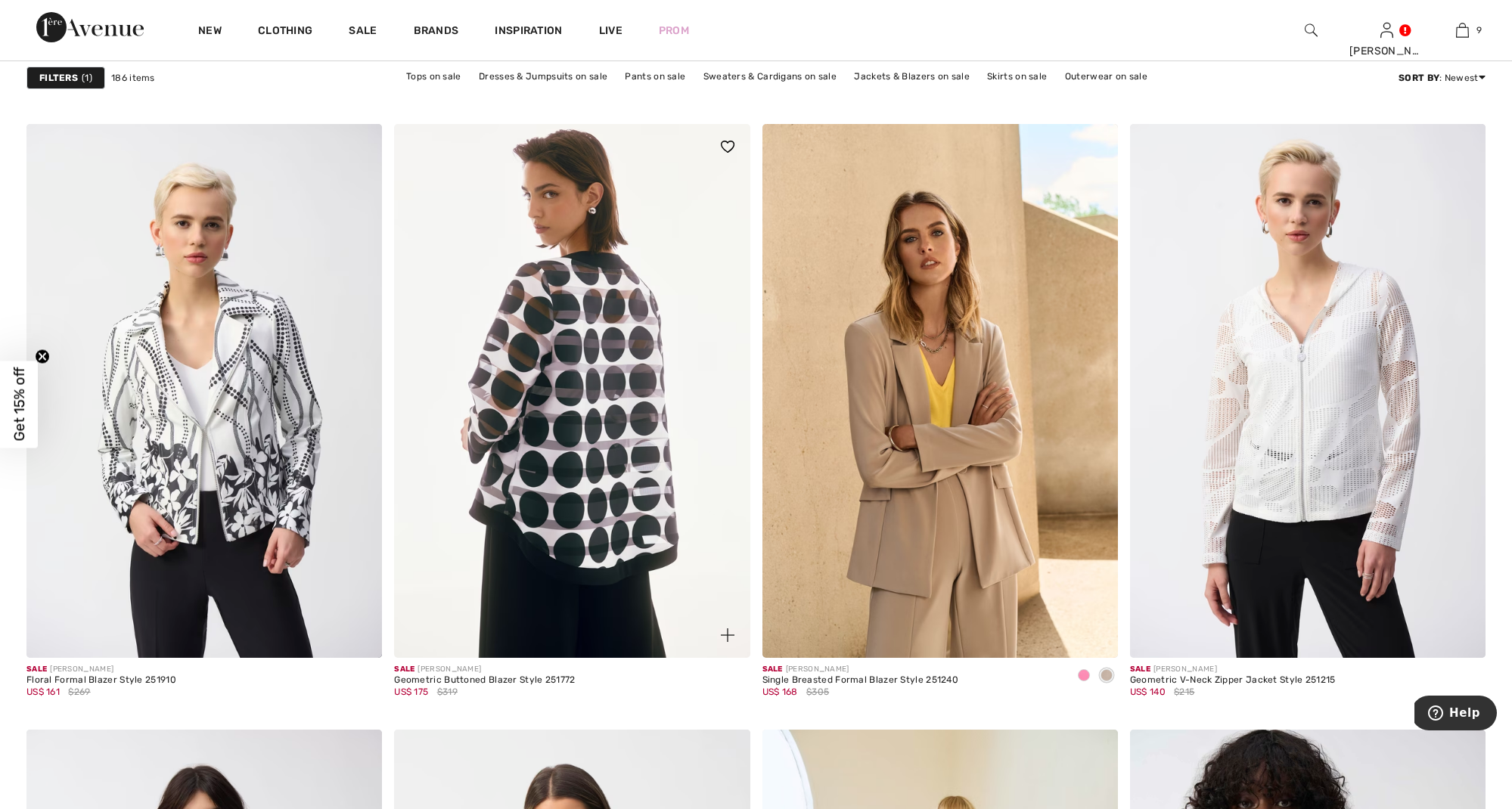
scroll to position [2843, 0]
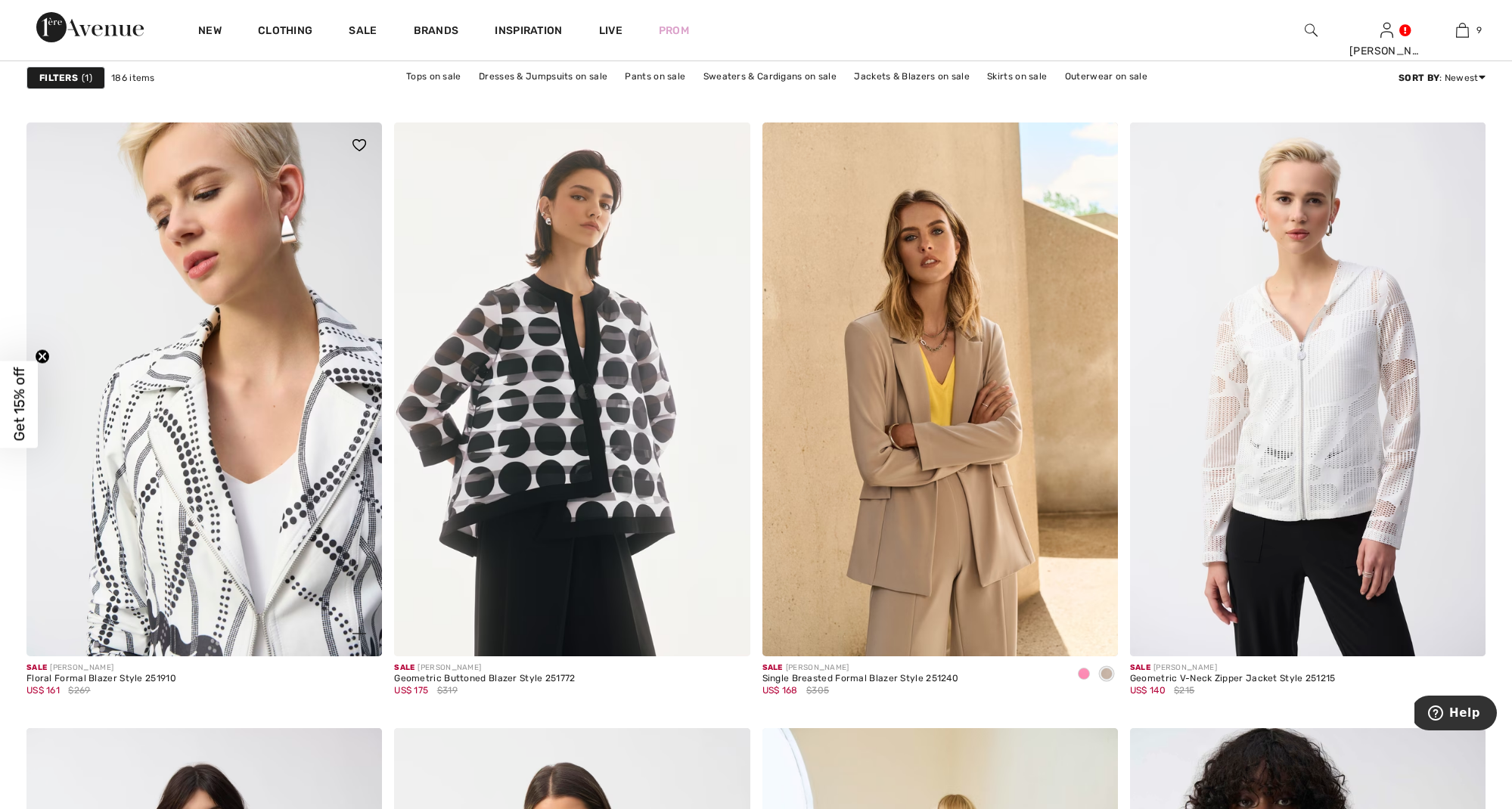
click at [263, 516] on img at bounding box center [204, 389] width 355 height 533
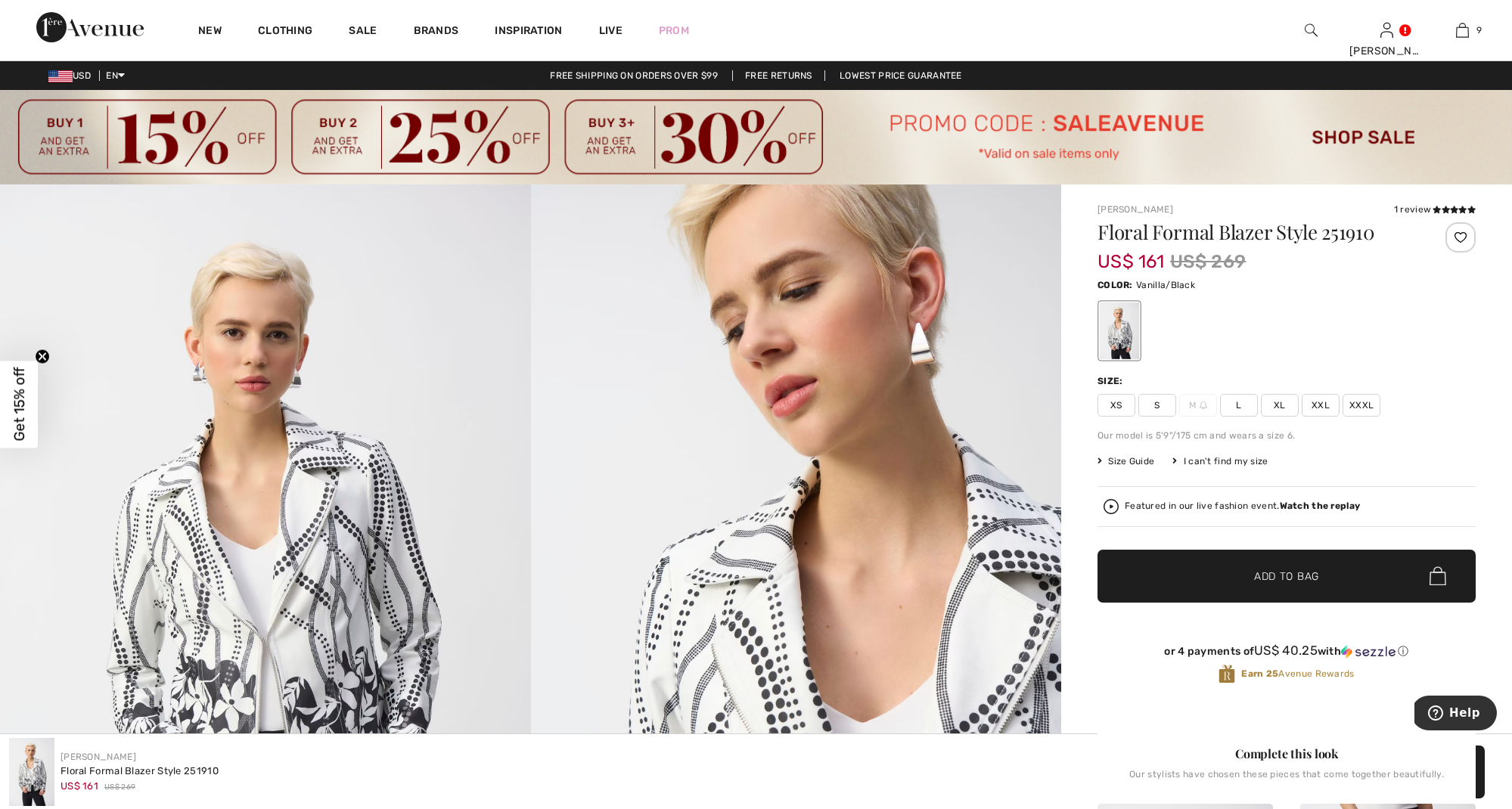
click at [1155, 403] on span "S" at bounding box center [1157, 405] width 37 height 23
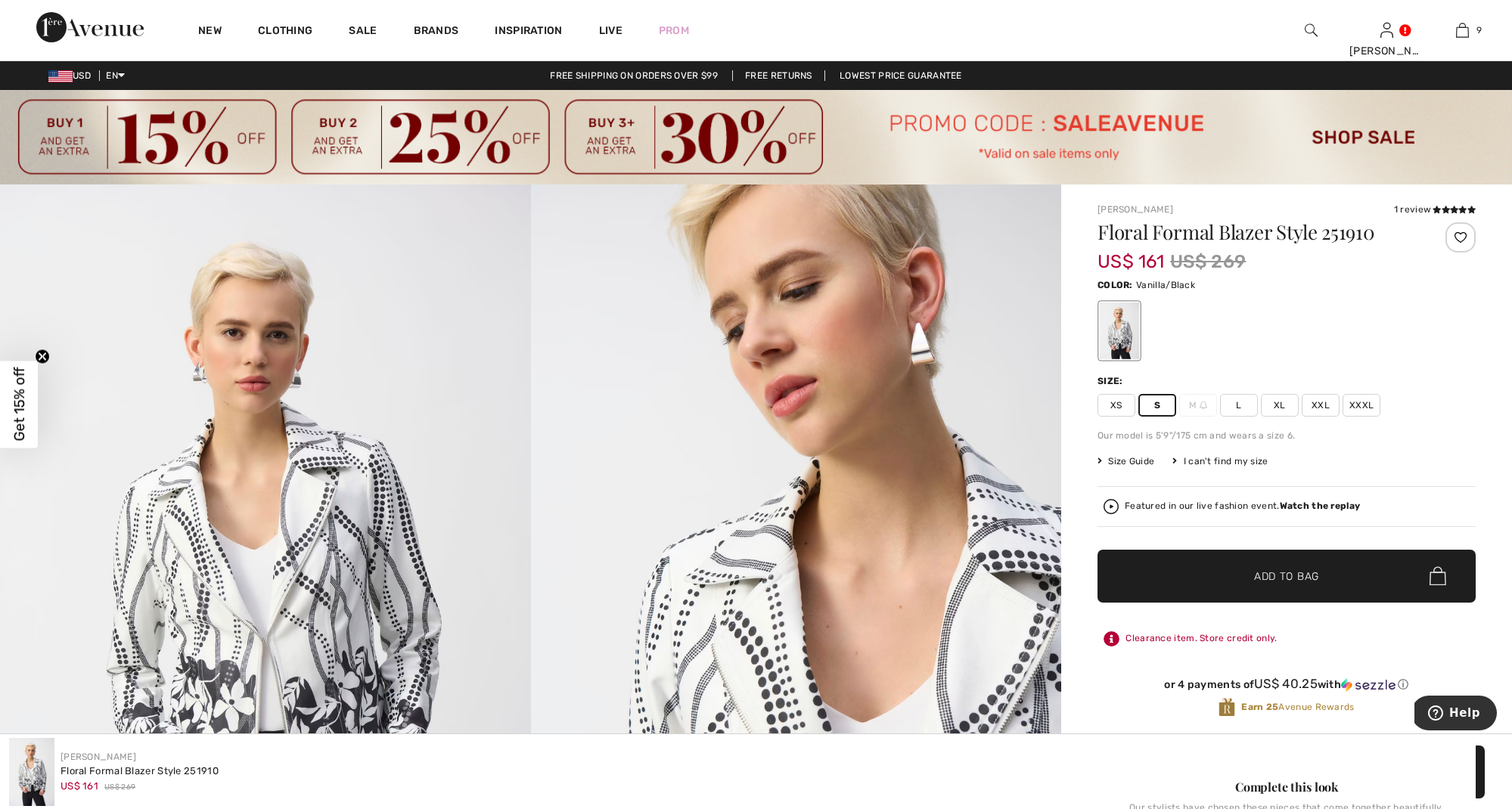
click at [1275, 567] on span "✔ Added to Bag Add to Bag" at bounding box center [1286, 575] width 378 height 53
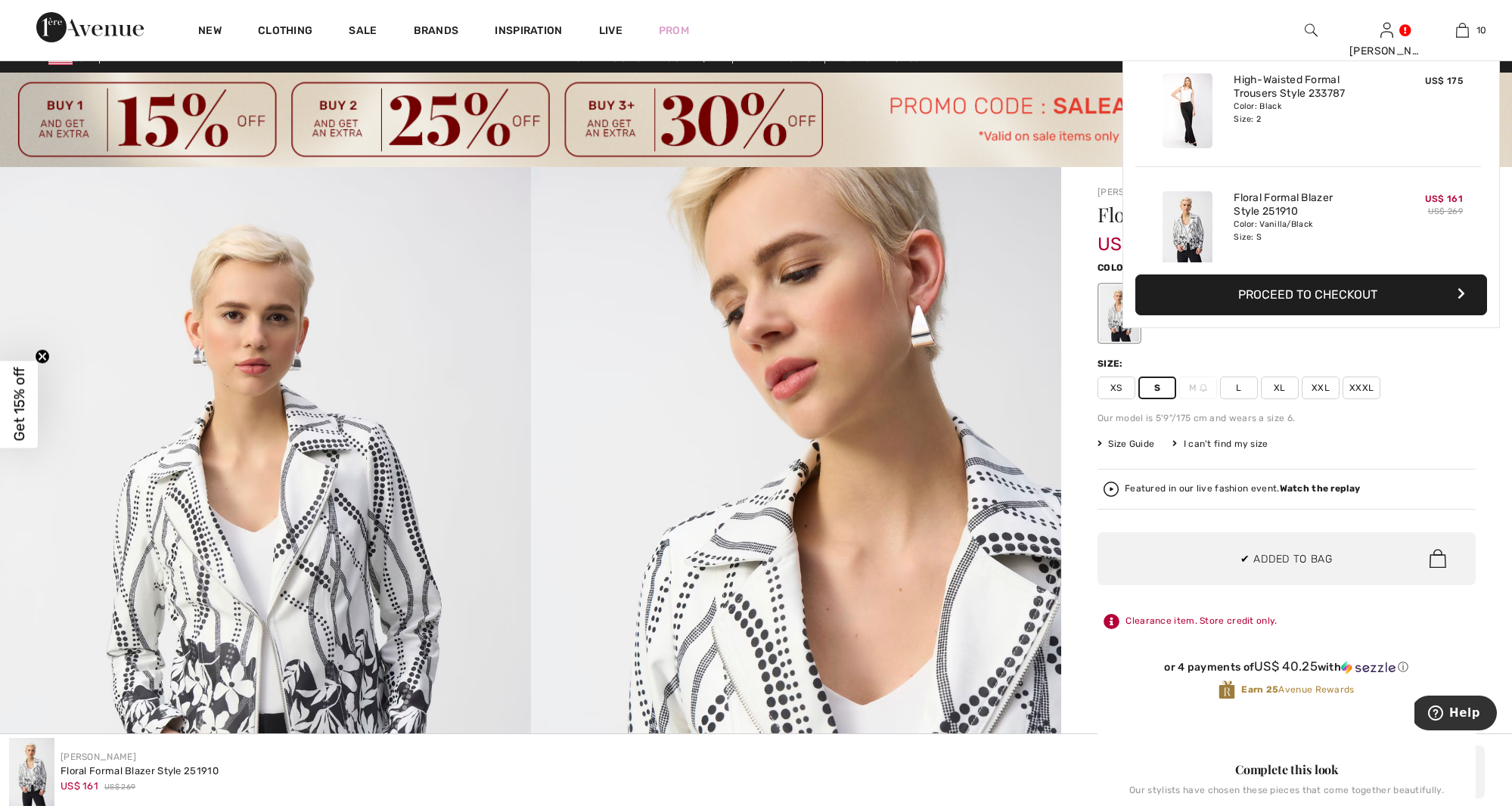
scroll to position [991, 0]
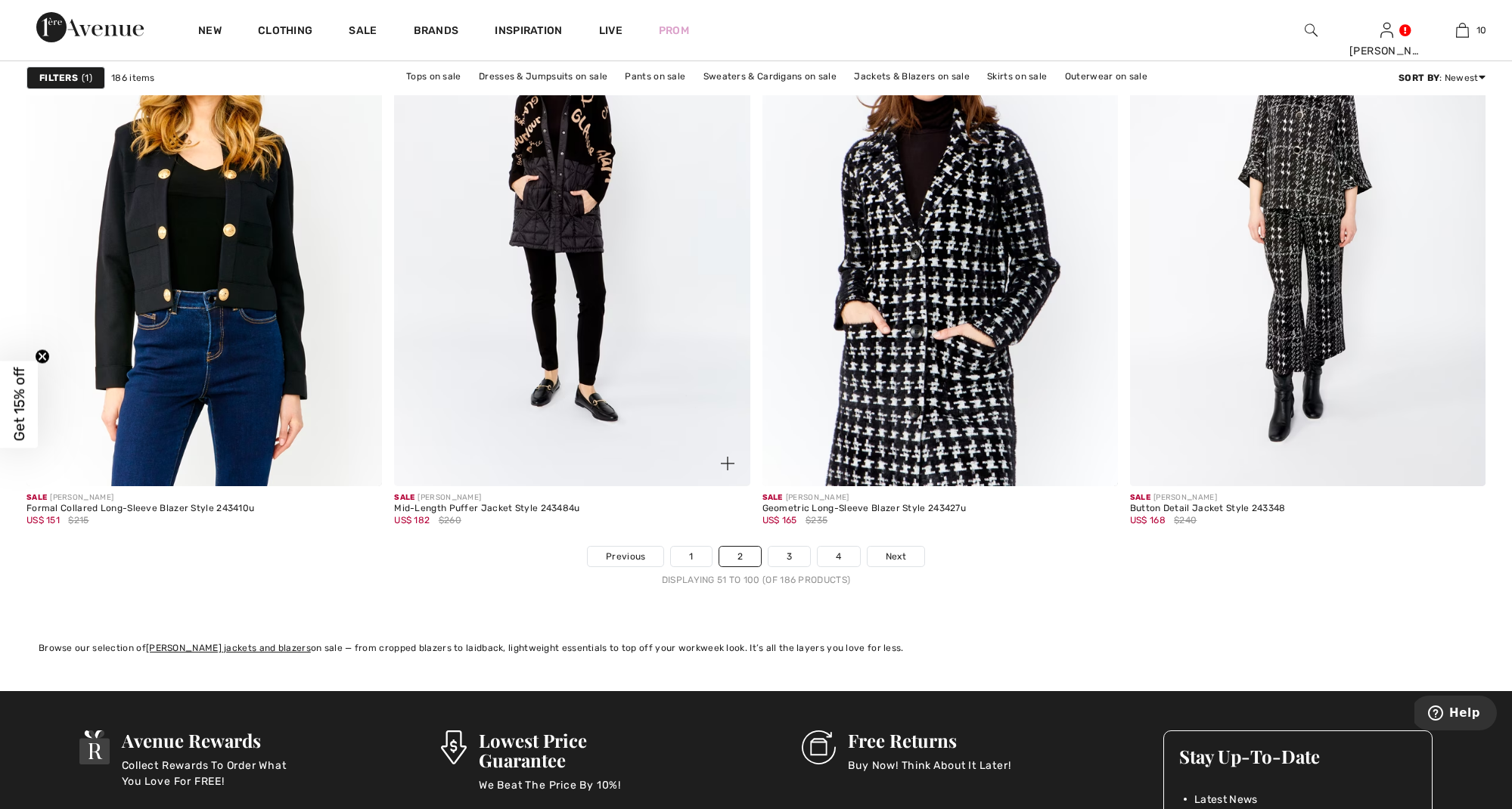
scroll to position [8981, 0]
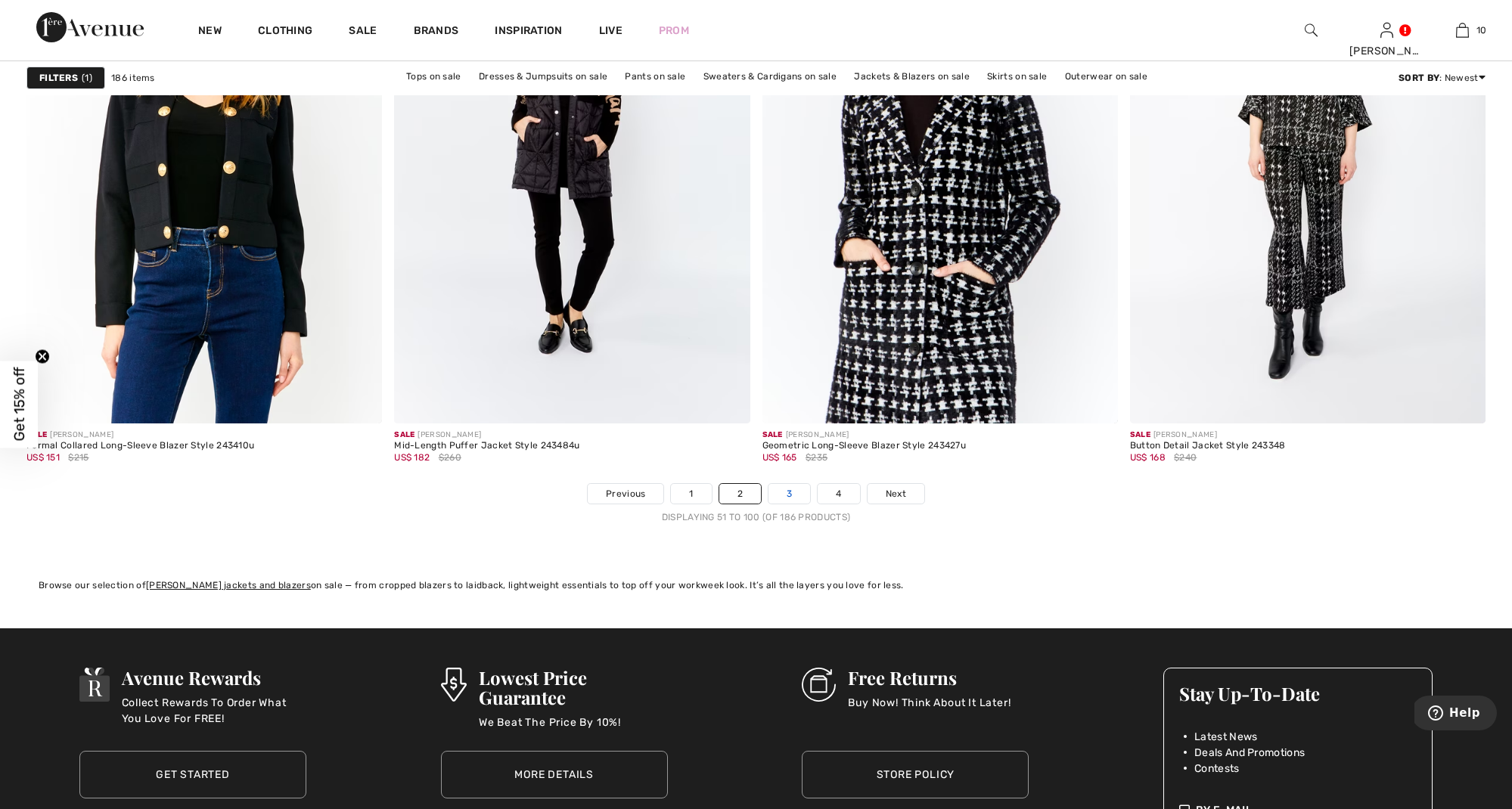
click at [786, 491] on link "3" at bounding box center [788, 493] width 41 height 20
click at [787, 491] on link "3" at bounding box center [788, 493] width 41 height 20
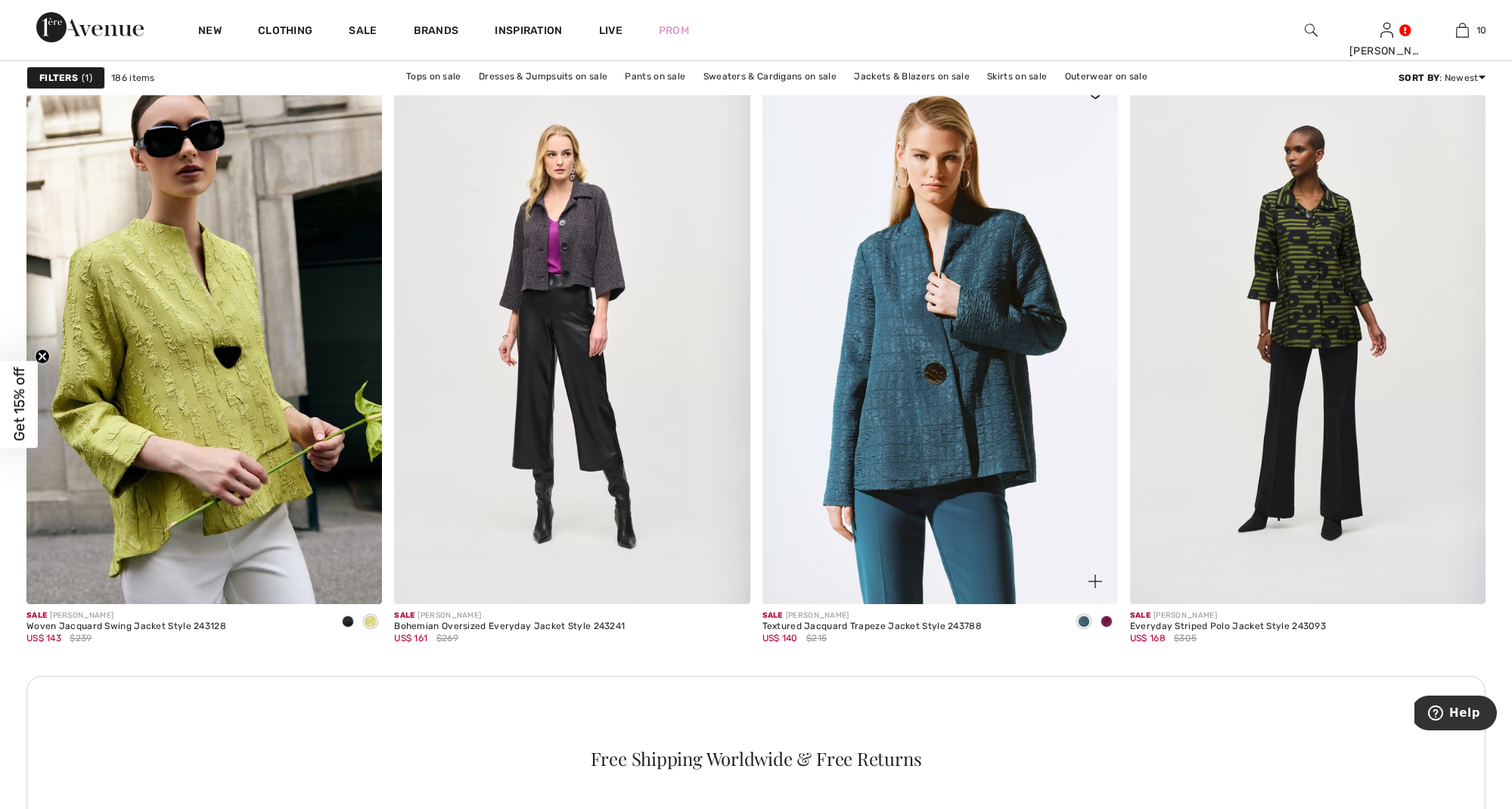
scroll to position [6754, 0]
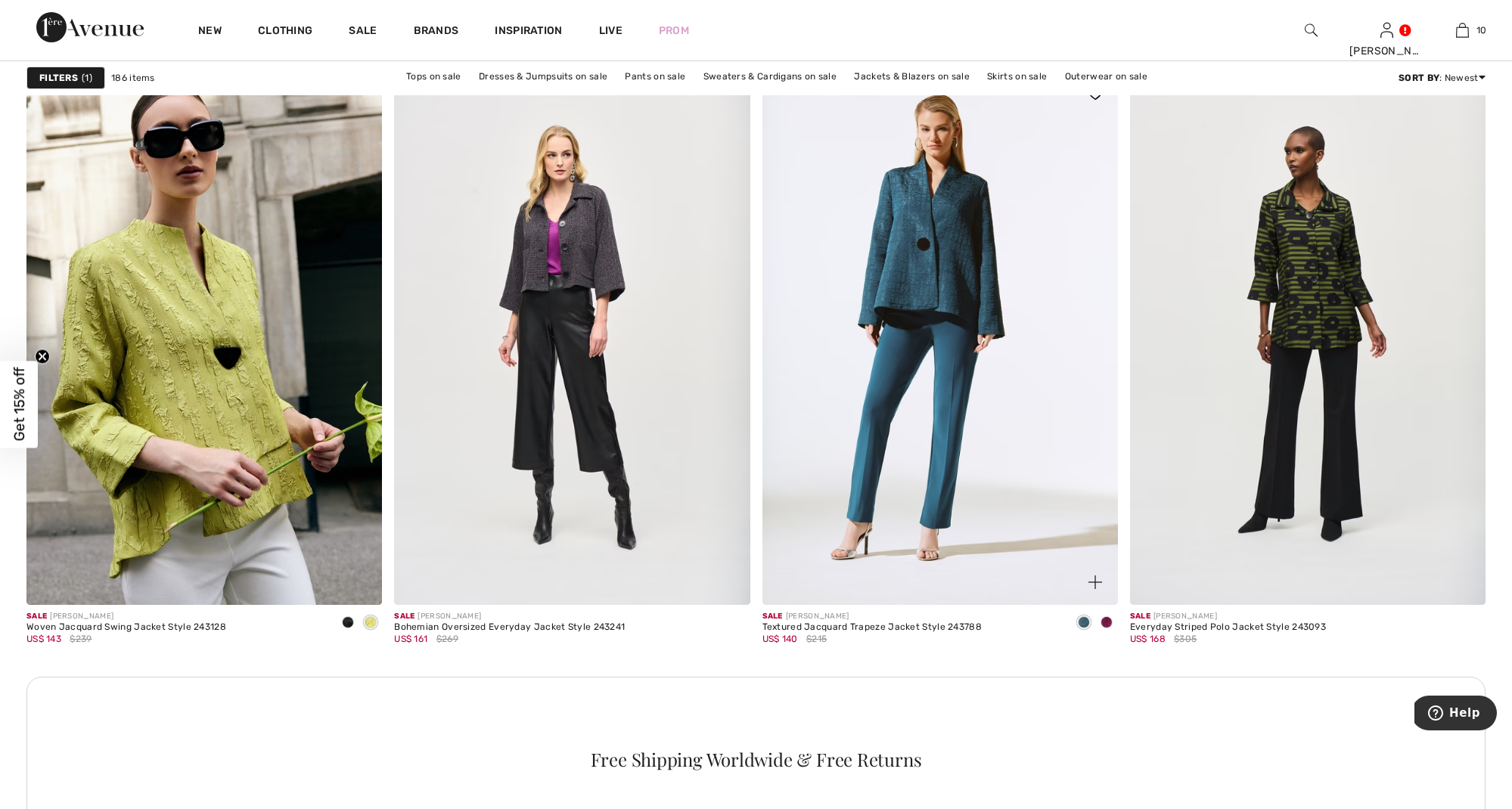
click at [1105, 620] on span at bounding box center [1106, 622] width 12 height 12
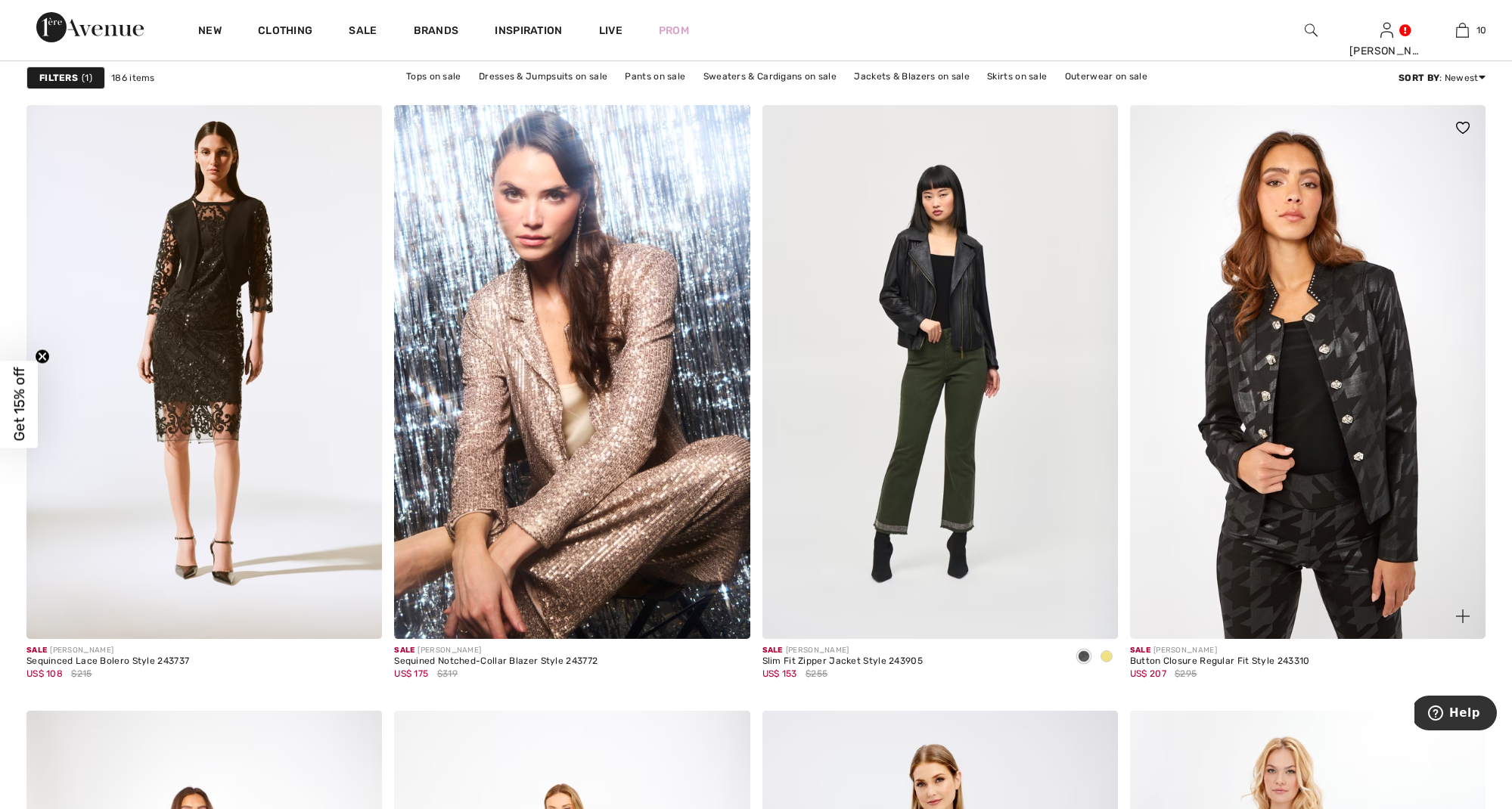
scroll to position [7552, 0]
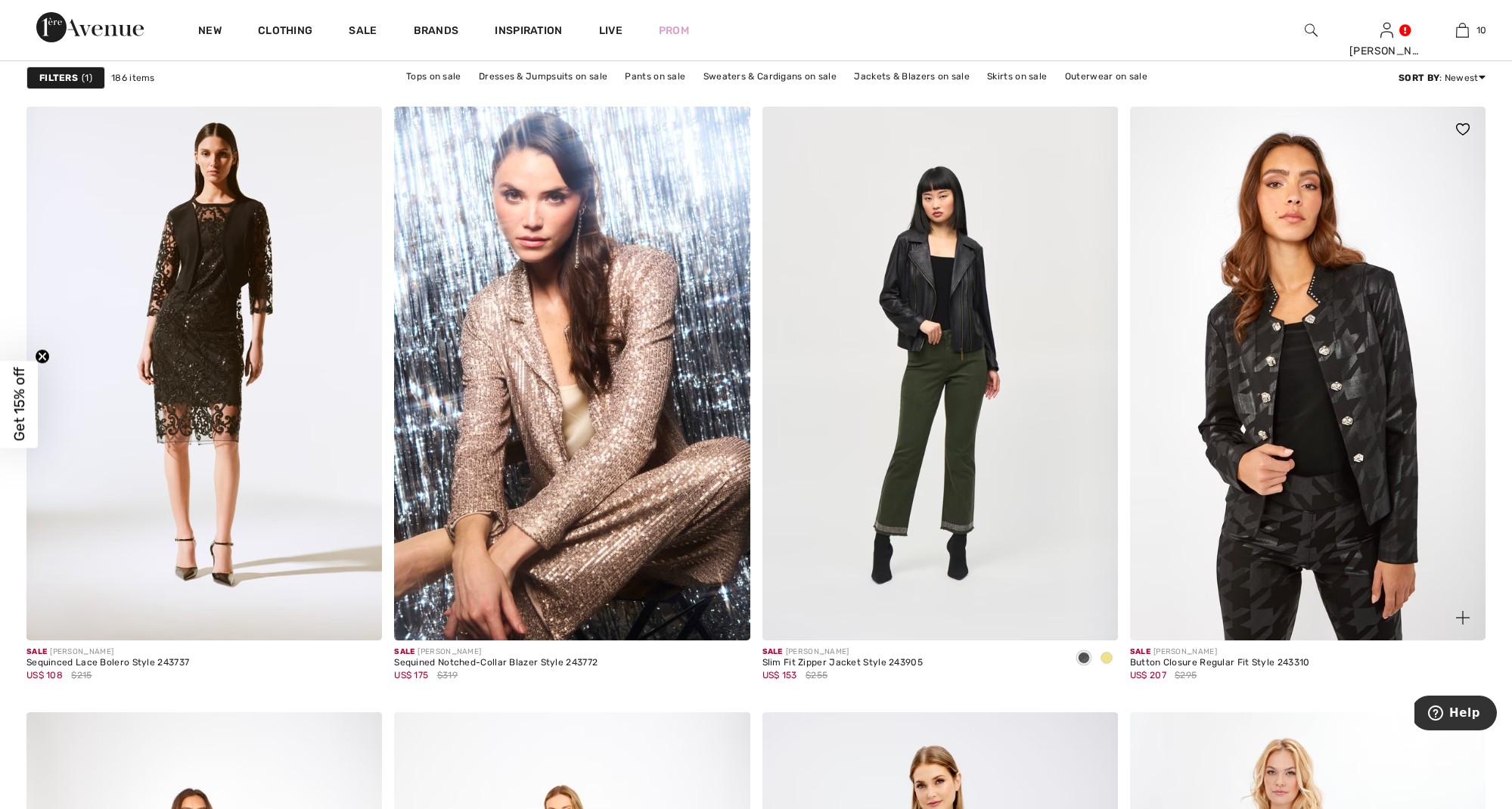
click at [1315, 474] on img at bounding box center [1307, 372] width 355 height 533
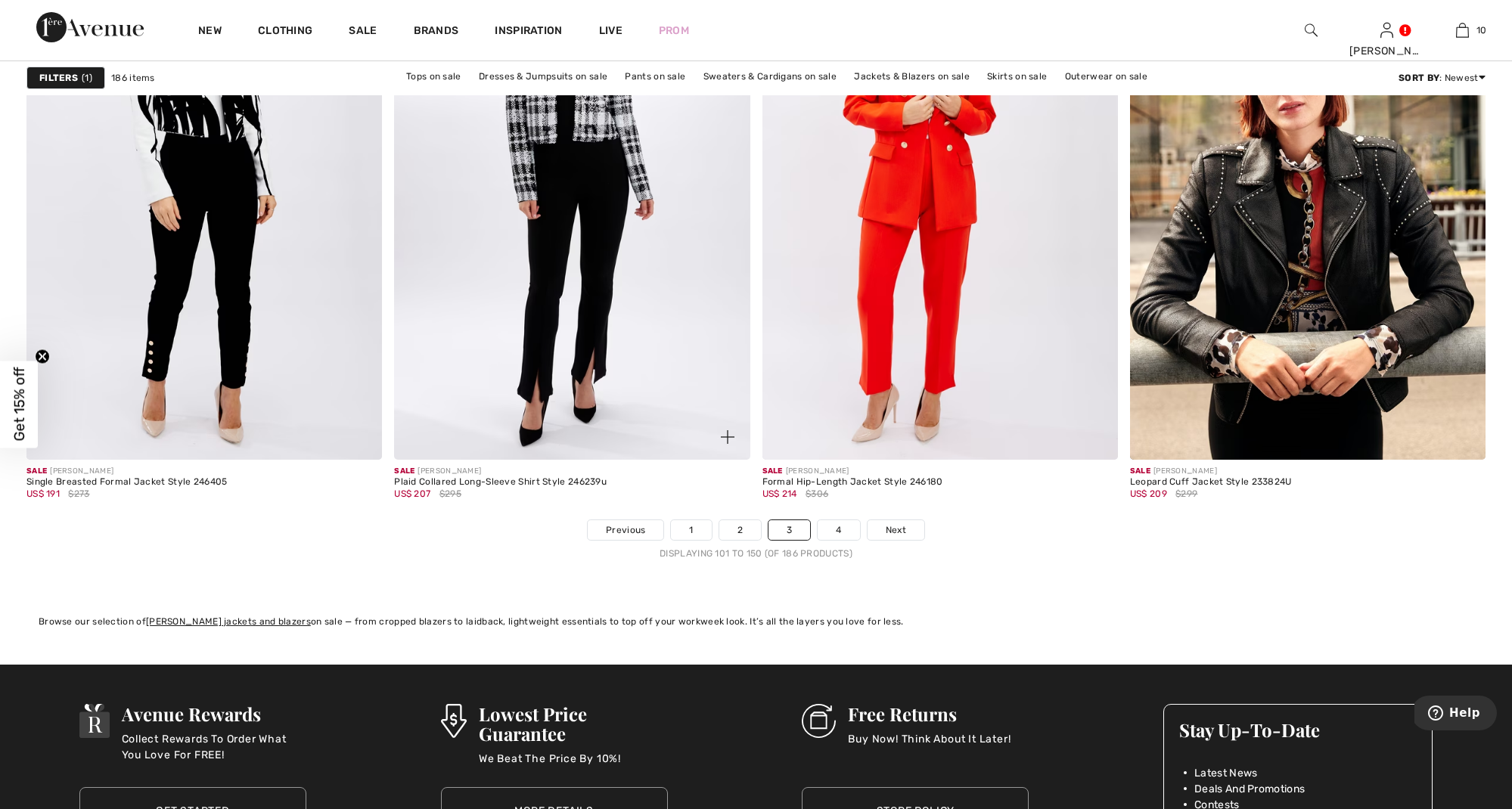
scroll to position [8949, 0]
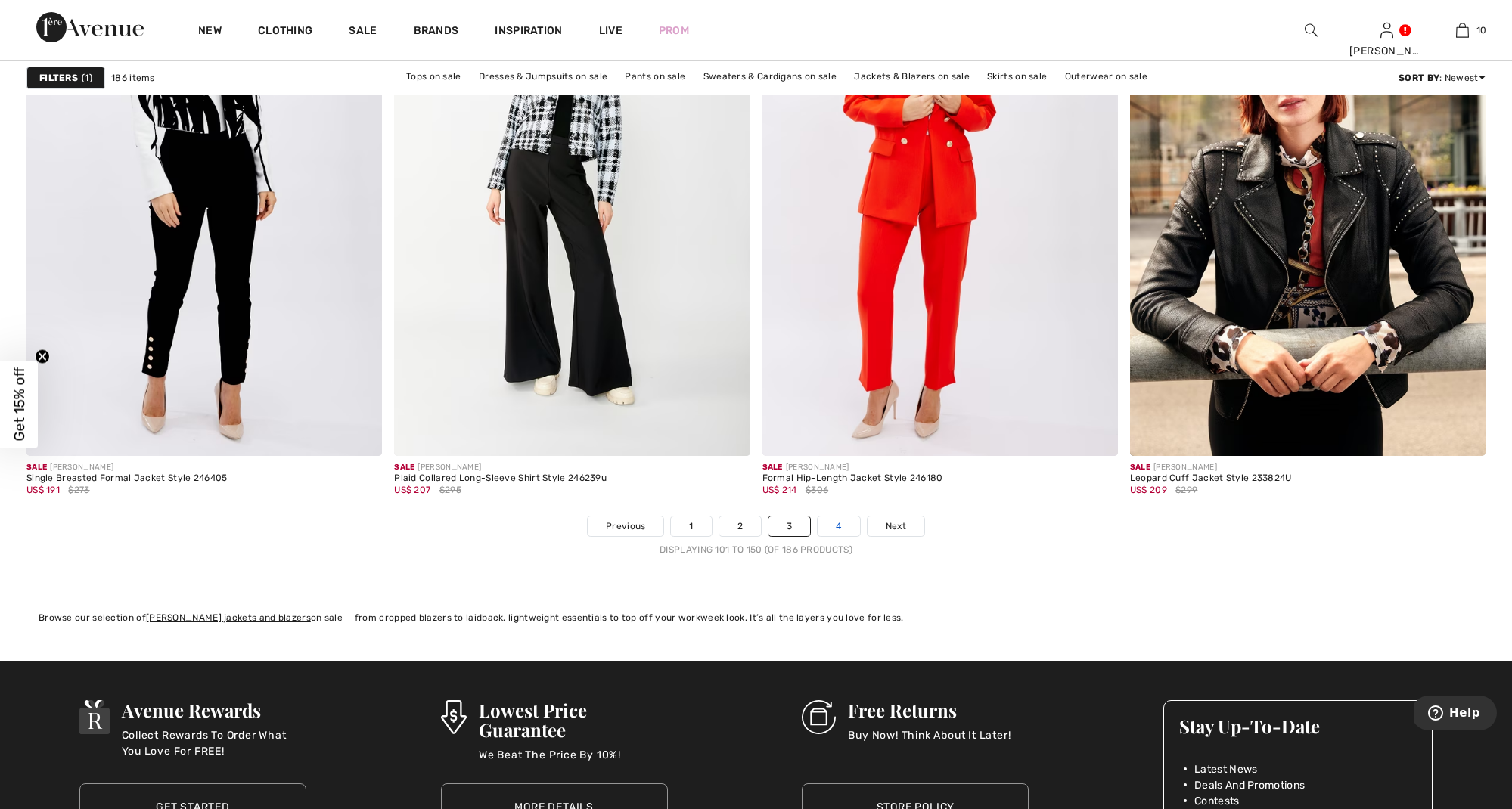
click at [837, 523] on link "4" at bounding box center [838, 526] width 41 height 20
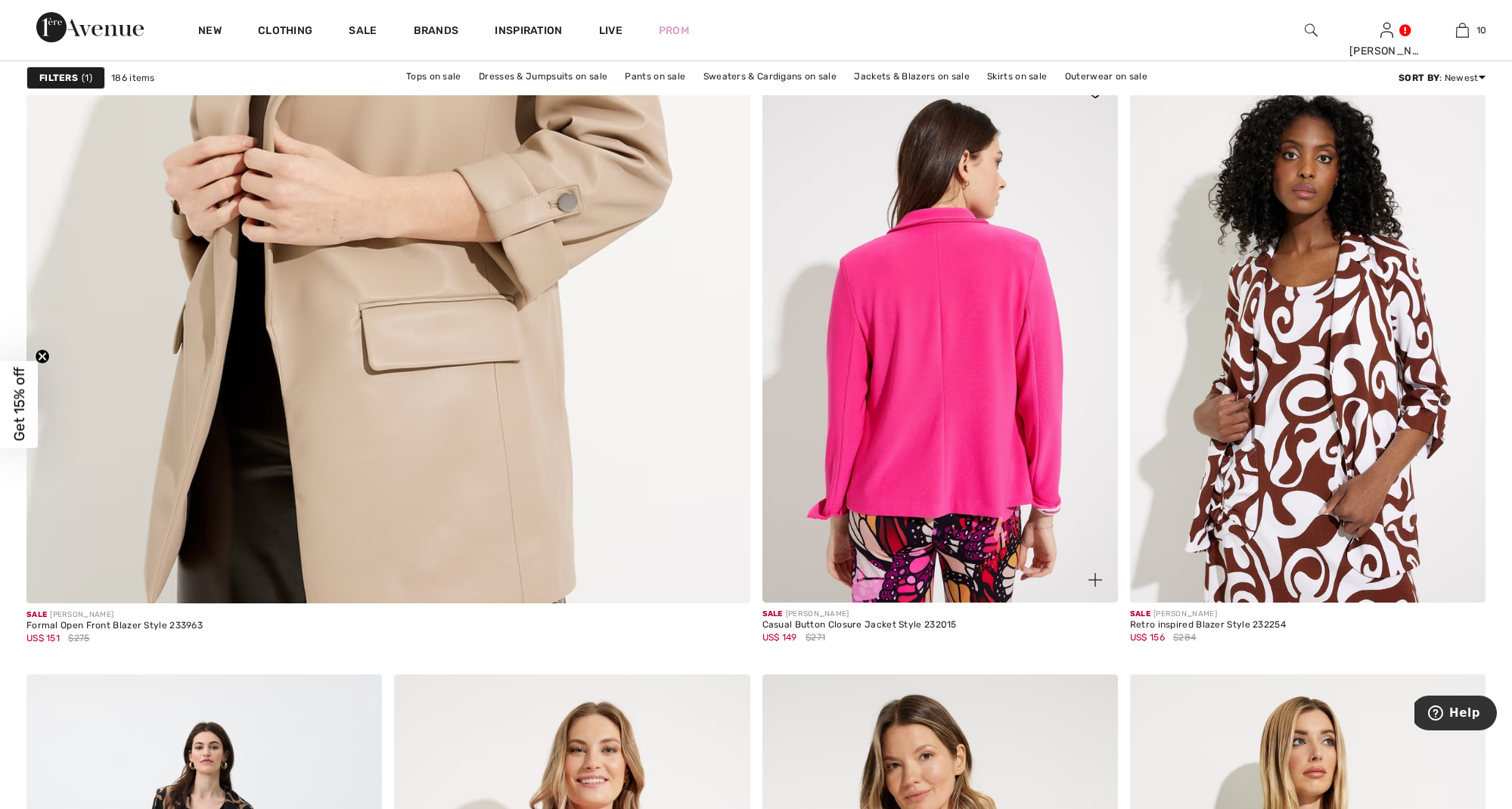
scroll to position [5550, 0]
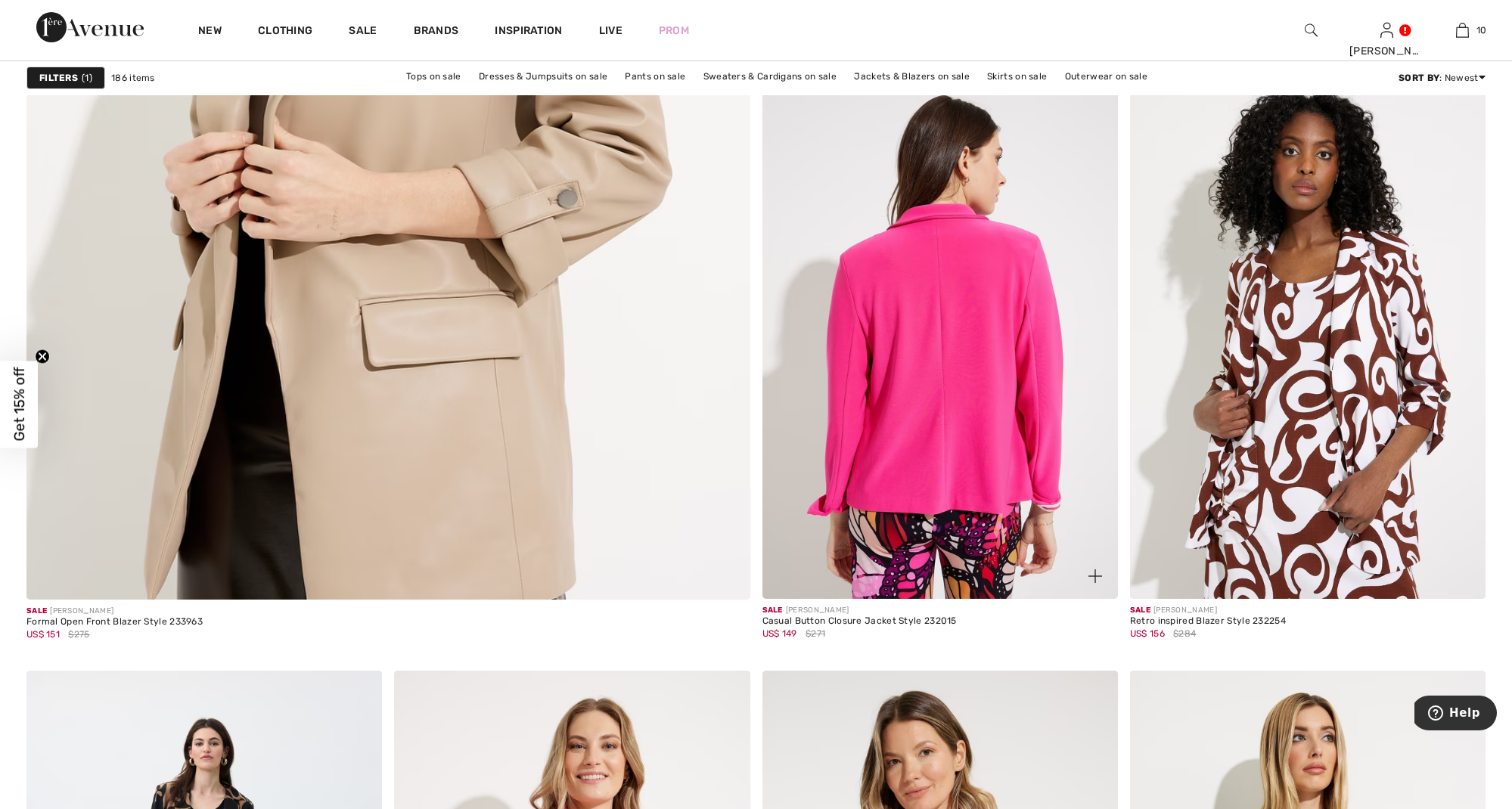
click at [928, 398] on img at bounding box center [939, 332] width 355 height 533
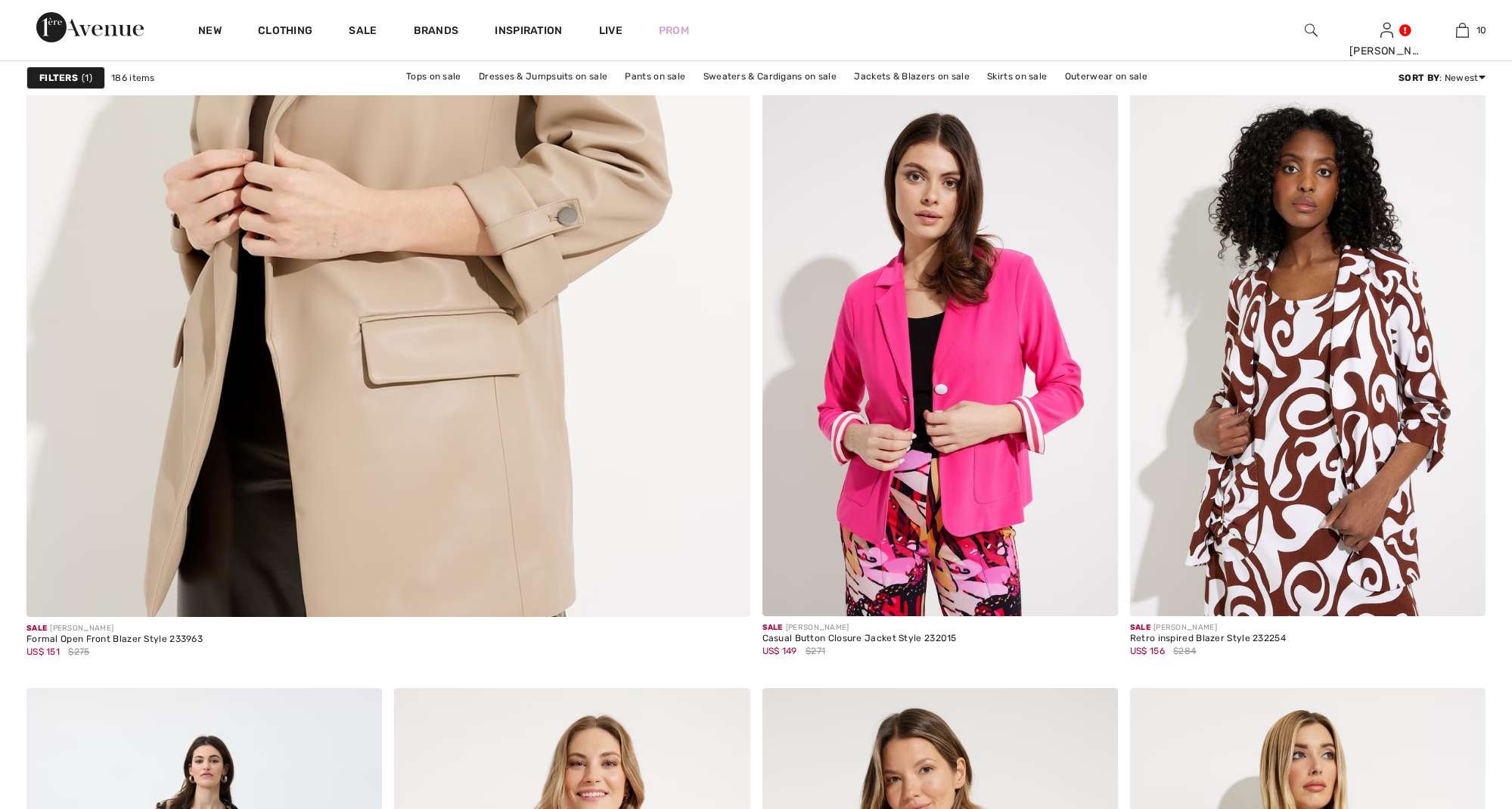
checkbox input "true"
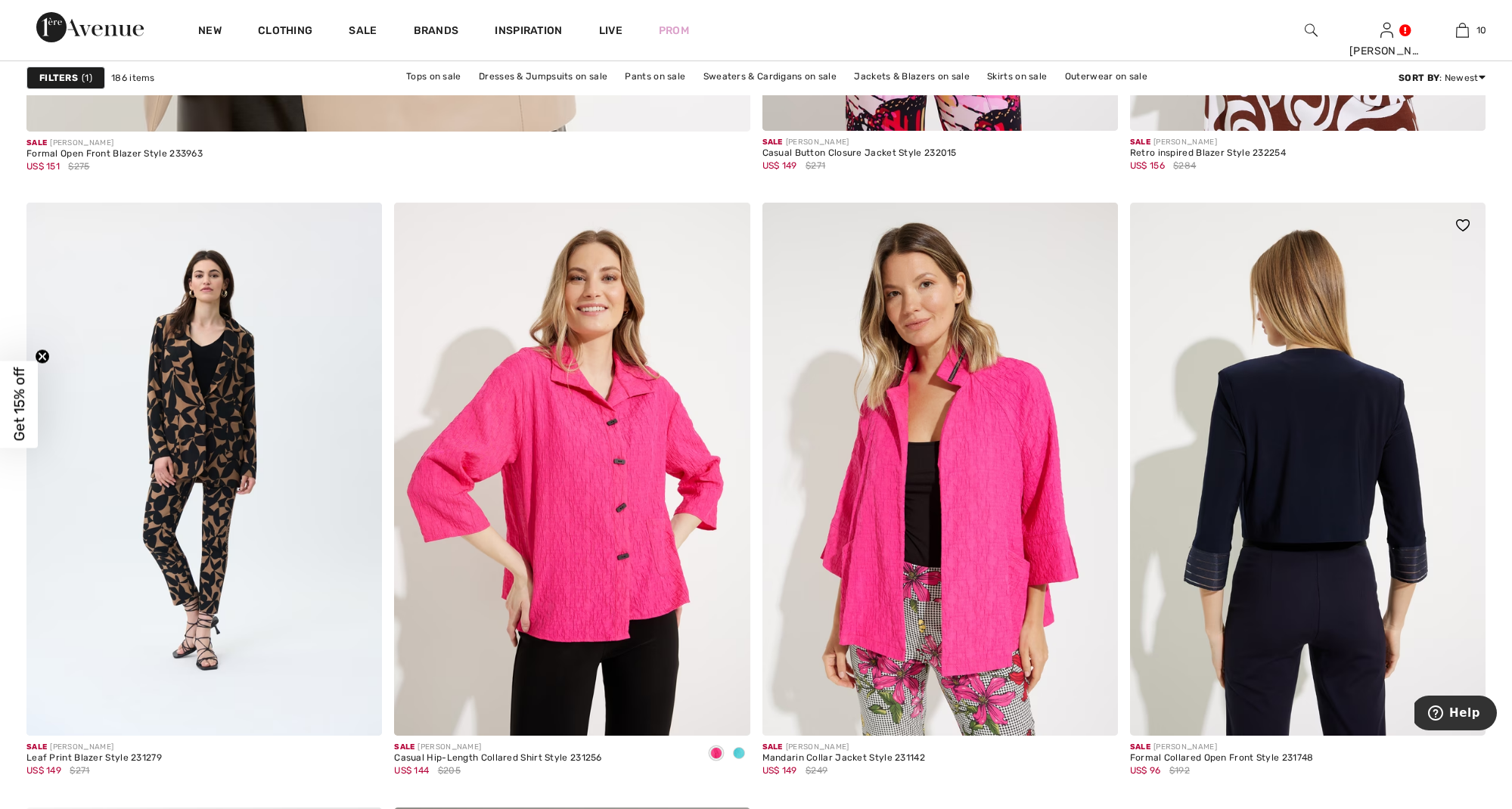
scroll to position [6021, 0]
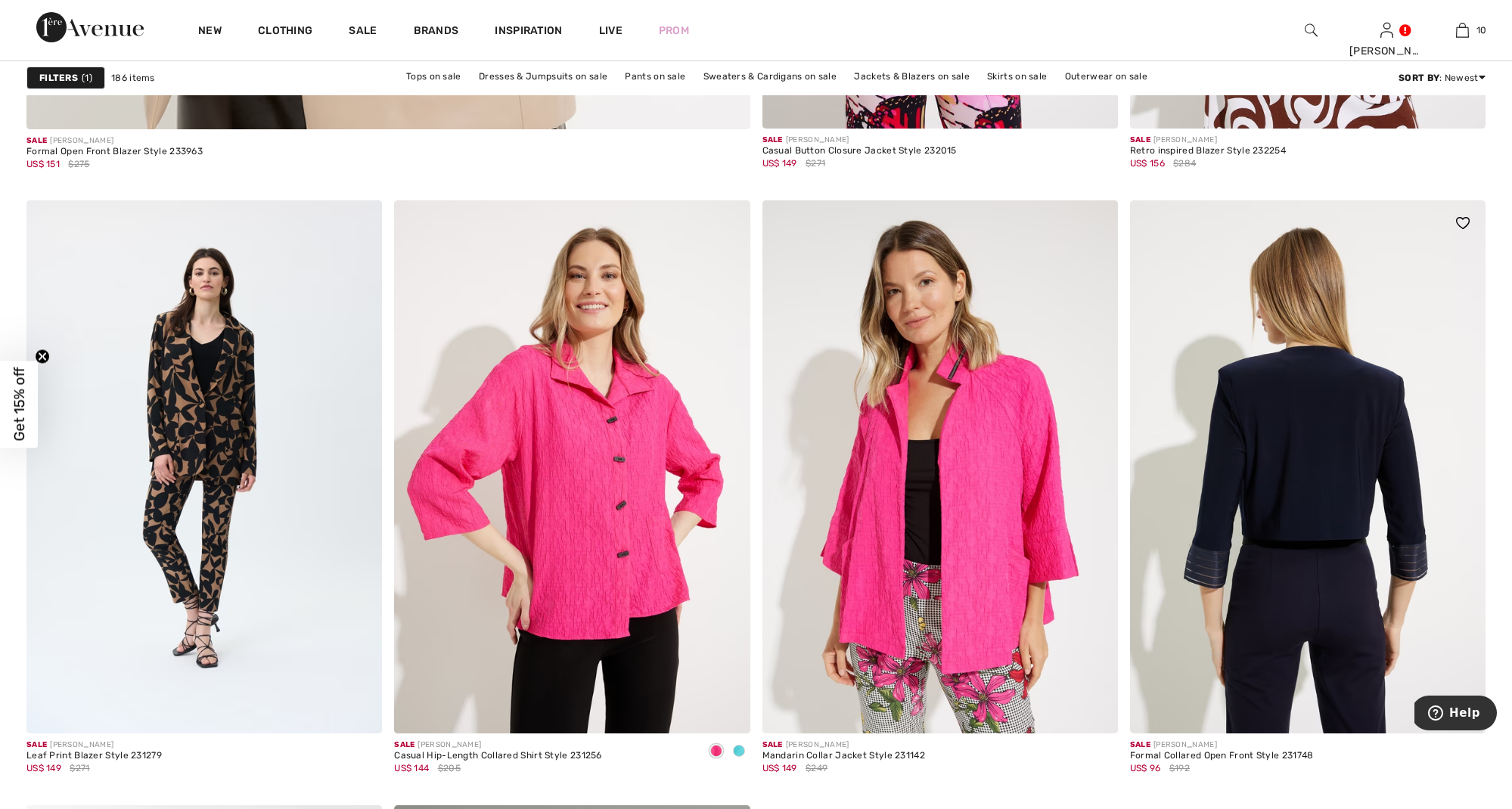
click at [1301, 455] on img at bounding box center [1307, 466] width 355 height 533
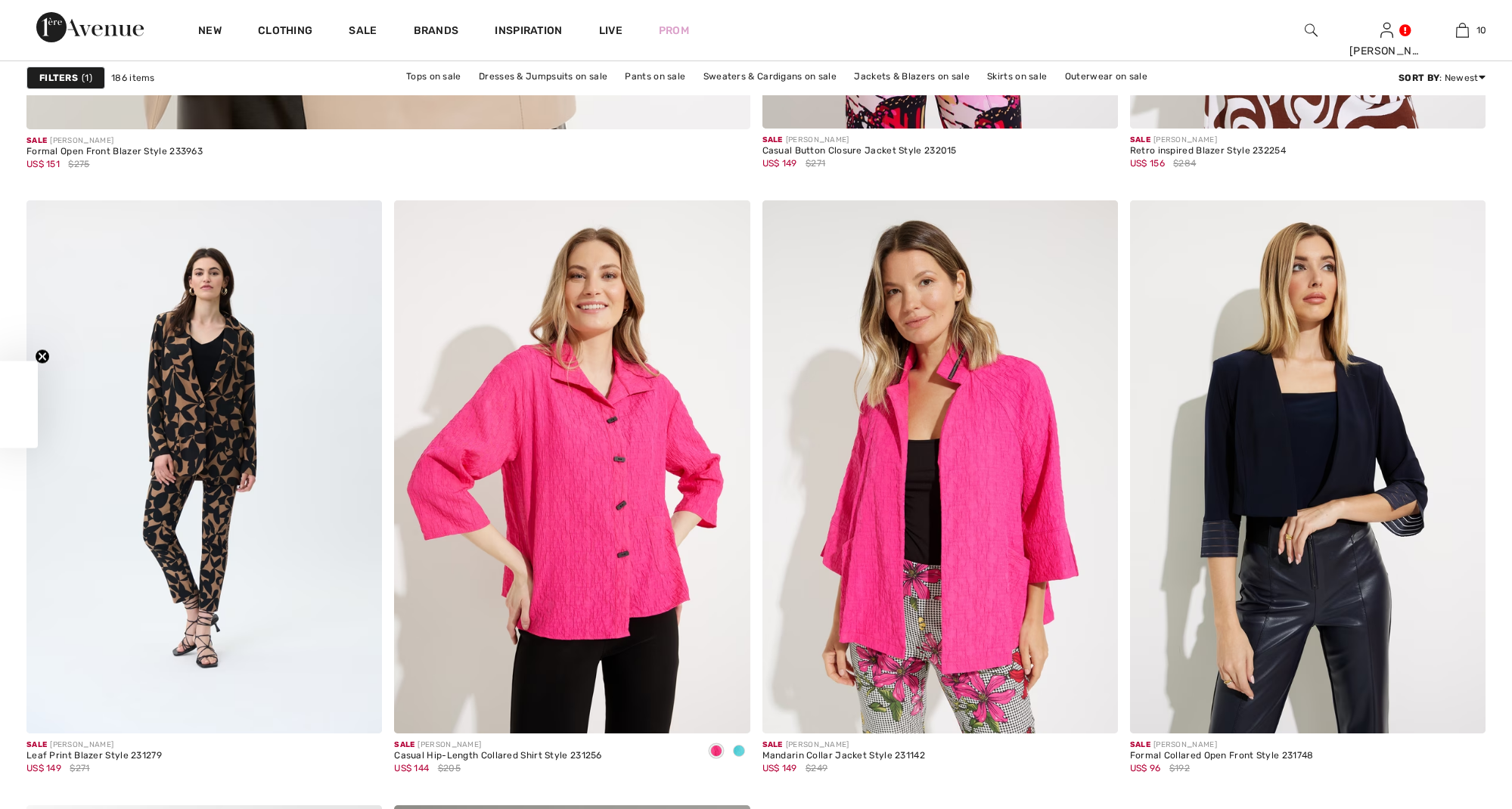
scroll to position [6021, 0]
